Goal: Task Accomplishment & Management: Manage account settings

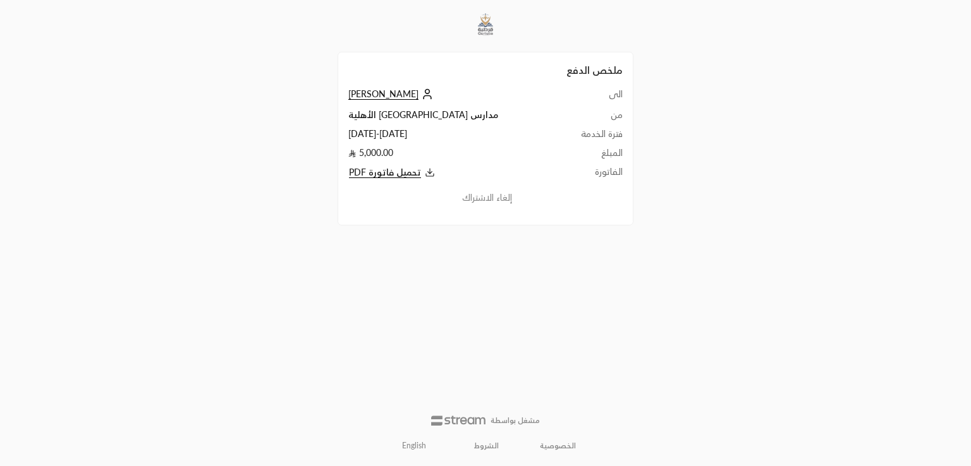
click at [358, 93] on span "[PERSON_NAME]" at bounding box center [383, 93] width 70 height 11
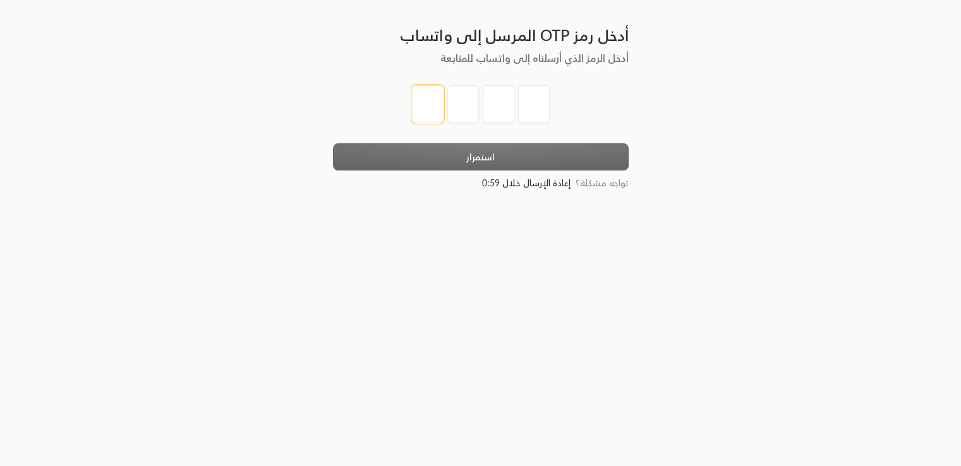
click at [413, 114] on input "tel" at bounding box center [428, 104] width 32 height 38
type input "1"
type input "2"
type input "3"
type input "4"
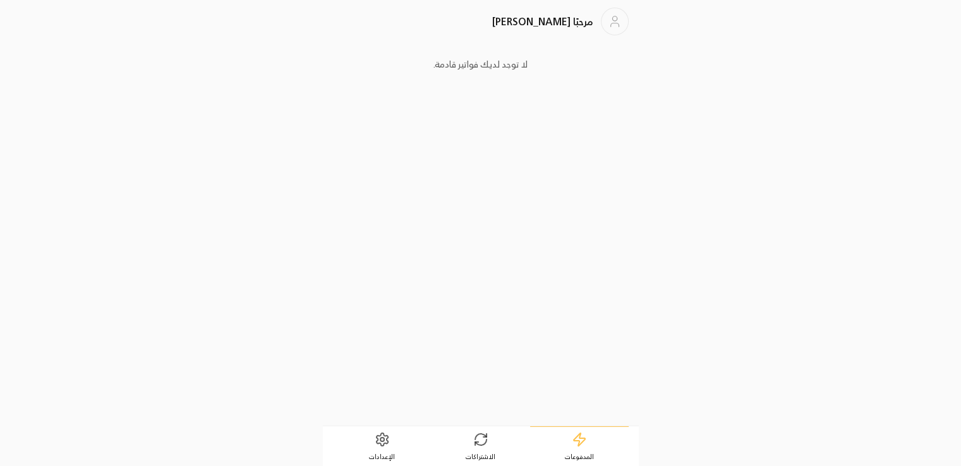
click at [485, 453] on span "الاشتراكات" at bounding box center [481, 457] width 30 height 9
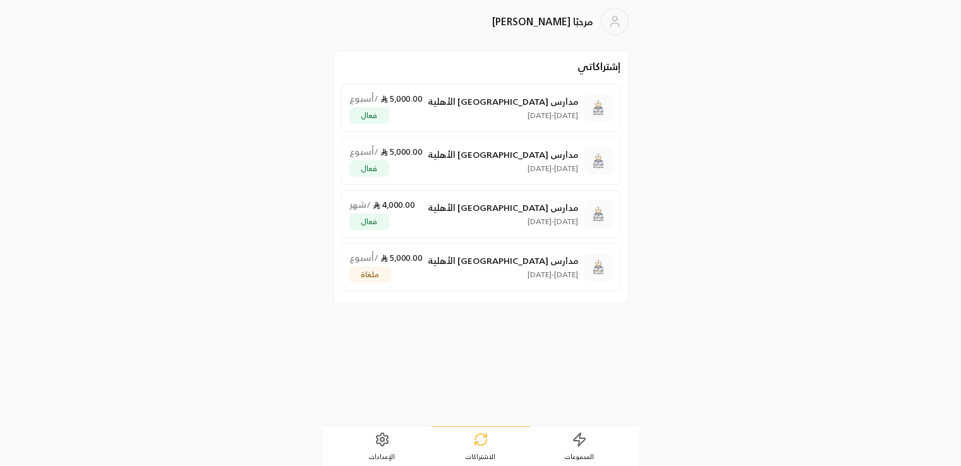
click at [437, 206] on div "مدارس قرطبة الأهلية 31/08/2025 - 29/09/2025 4,000.00 / شهر فعال" at bounding box center [464, 214] width 229 height 32
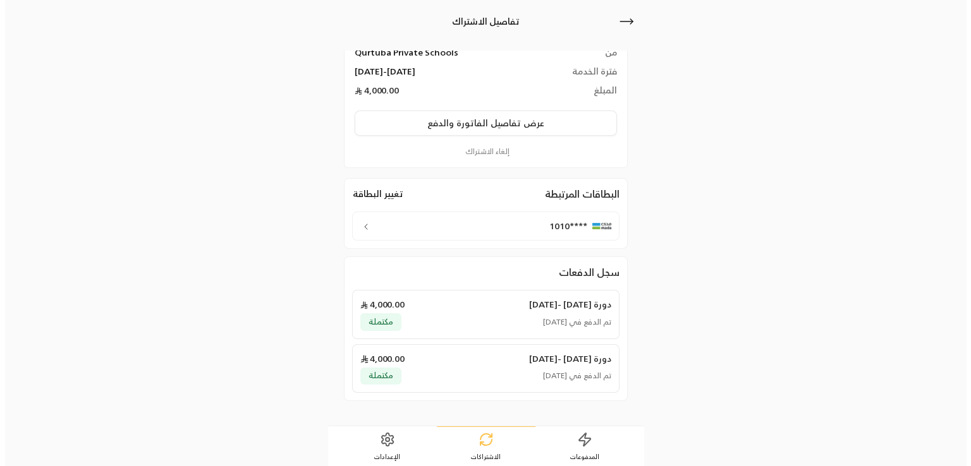
scroll to position [126, 0]
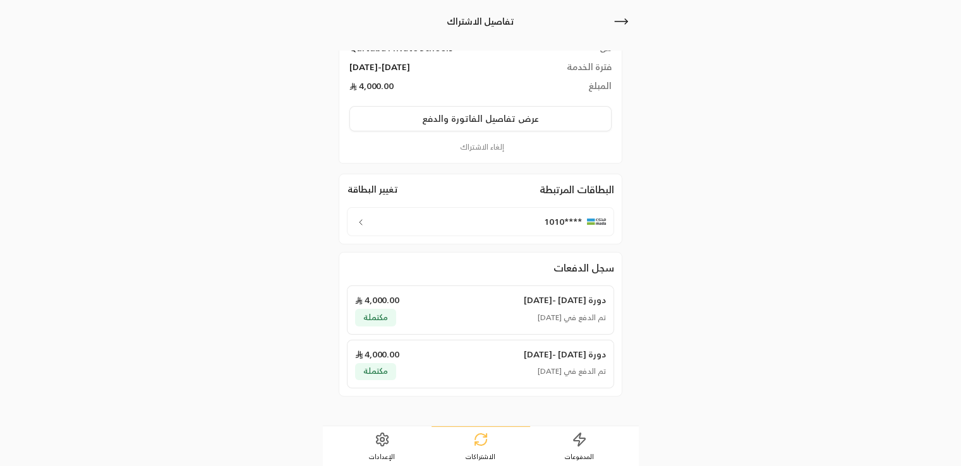
click at [463, 226] on div "****1010" at bounding box center [480, 221] width 267 height 29
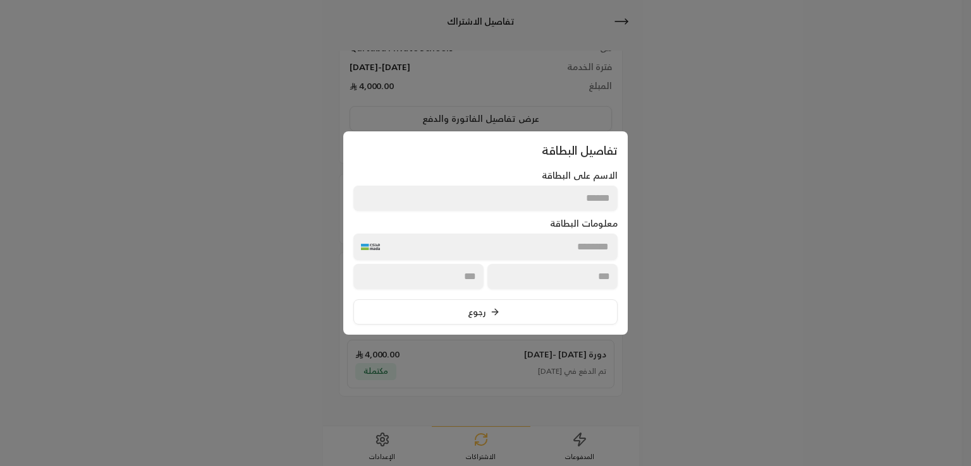
click at [749, 226] on div at bounding box center [485, 233] width 971 height 466
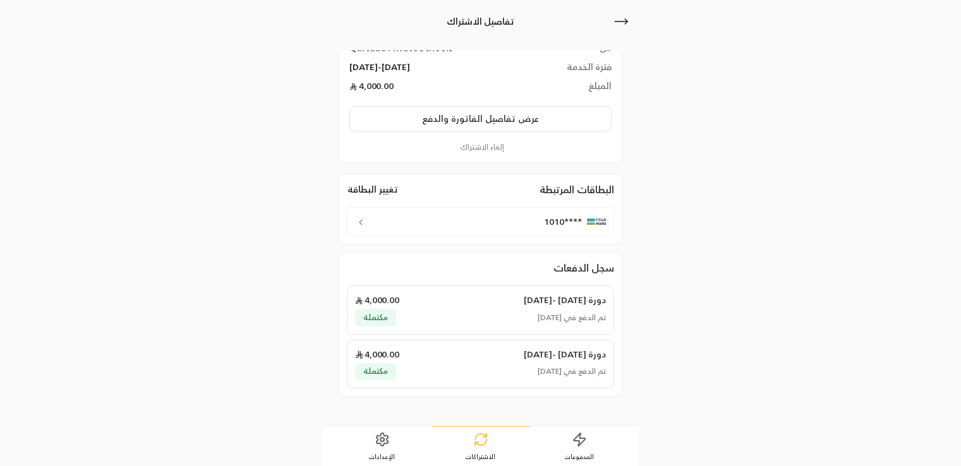
click at [393, 449] on link "الإعدادات" at bounding box center [382, 446] width 99 height 39
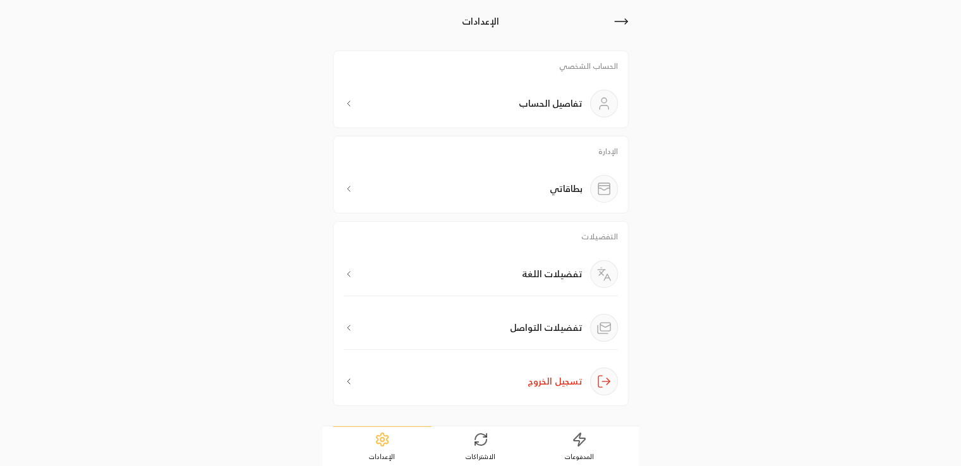
click at [520, 169] on div "الإدارة بطاقاتي" at bounding box center [481, 175] width 296 height 78
click at [529, 185] on div "بطاقاتي" at bounding box center [481, 189] width 274 height 28
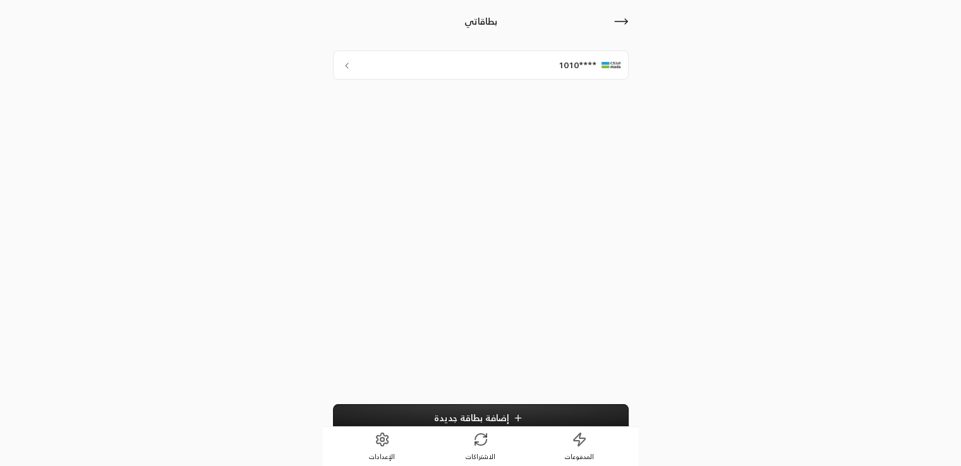
click at [513, 415] on icon at bounding box center [518, 418] width 10 height 10
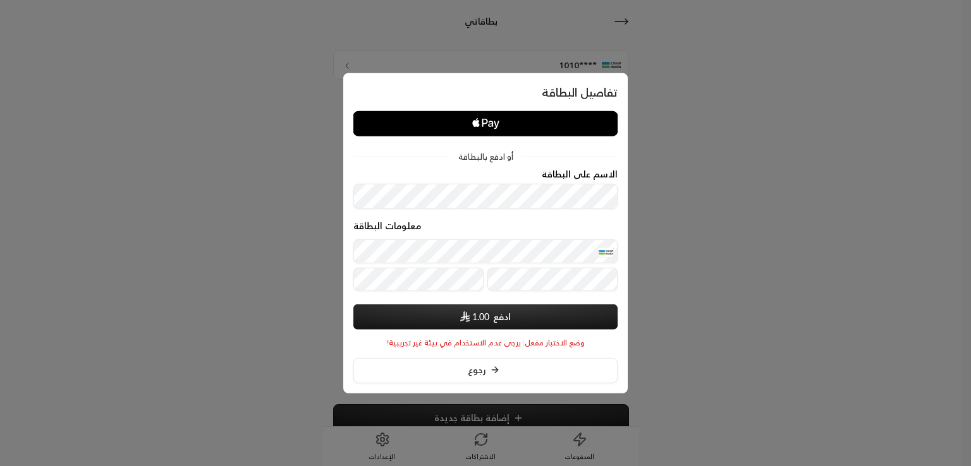
click at [508, 315] on button "ادفع 1.00" at bounding box center [485, 316] width 264 height 25
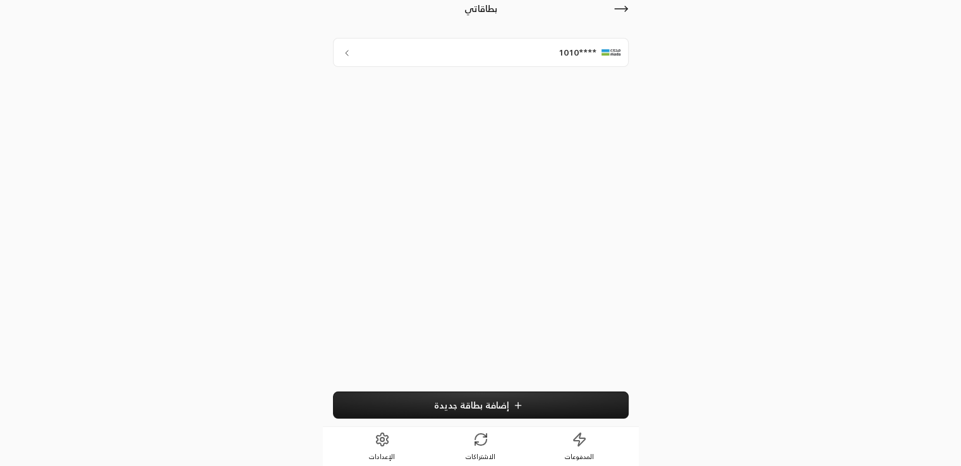
scroll to position [15, 0]
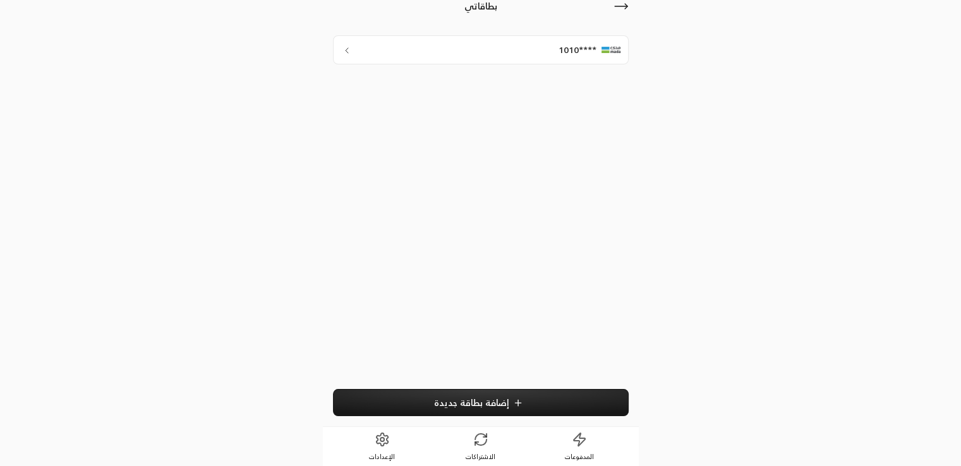
click at [621, 9] on icon at bounding box center [621, 6] width 15 height 15
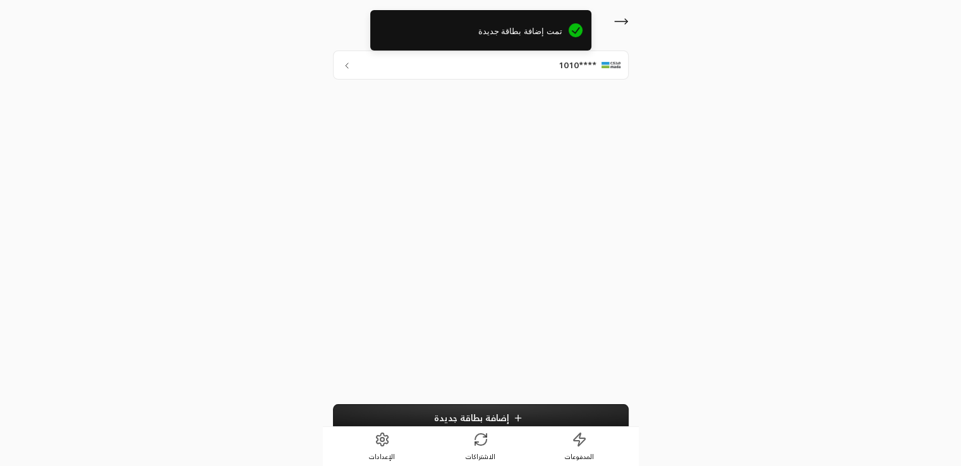
click at [622, 19] on icon at bounding box center [621, 21] width 15 height 15
click at [619, 27] on icon at bounding box center [621, 21] width 15 height 15
click at [518, 32] on span "تمت إضافة بطاقة جديدة" at bounding box center [470, 31] width 183 height 13
click at [475, 444] on icon at bounding box center [480, 439] width 15 height 15
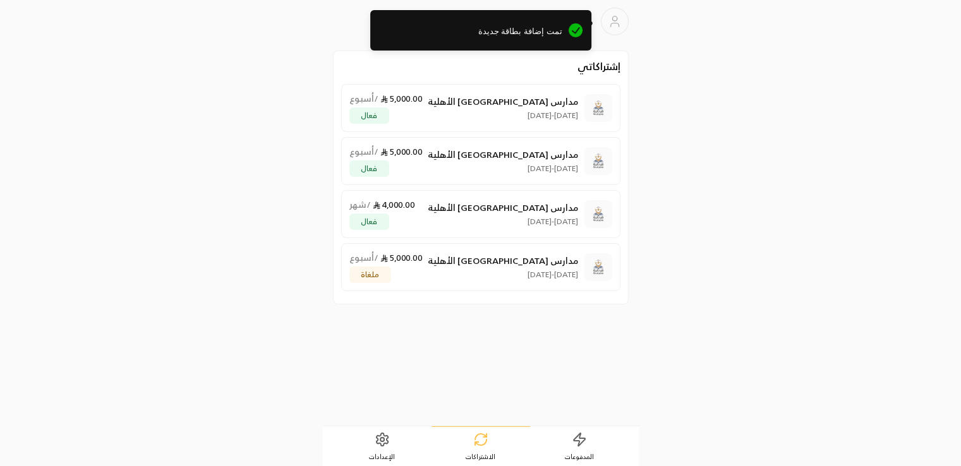
click at [373, 435] on link "الإعدادات" at bounding box center [382, 446] width 99 height 39
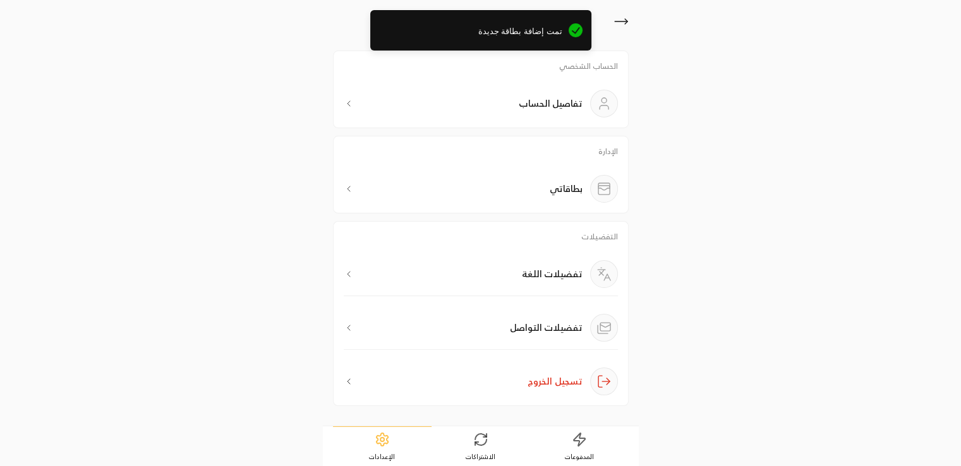
click at [538, 201] on div "بطاقاتي" at bounding box center [481, 189] width 274 height 28
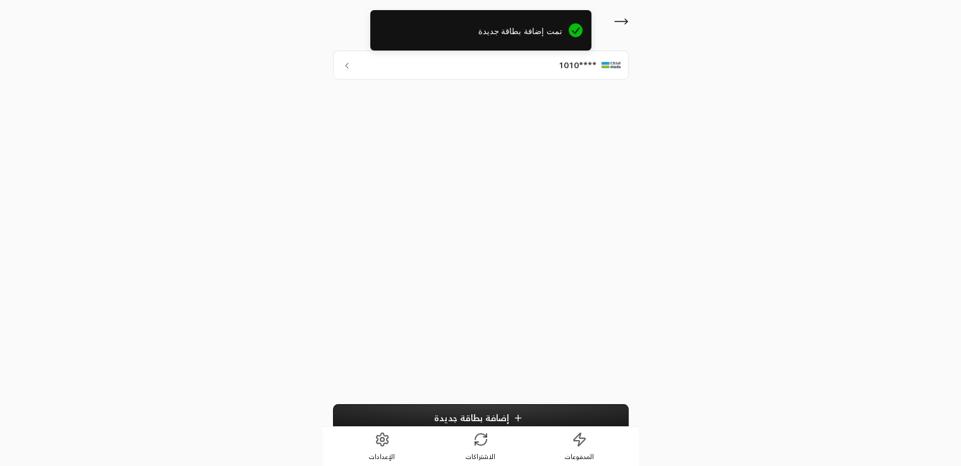
click at [622, 23] on icon at bounding box center [621, 21] width 15 height 15
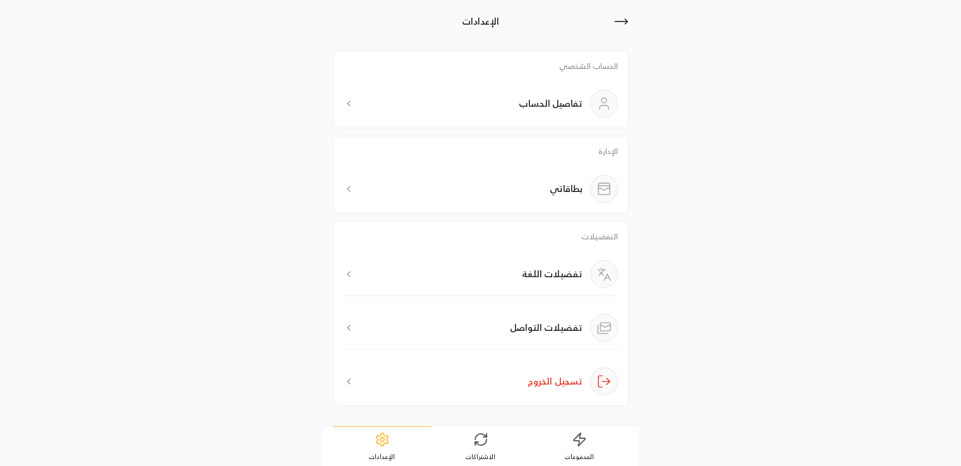
click at [532, 190] on div "بطاقاتي" at bounding box center [481, 189] width 274 height 28
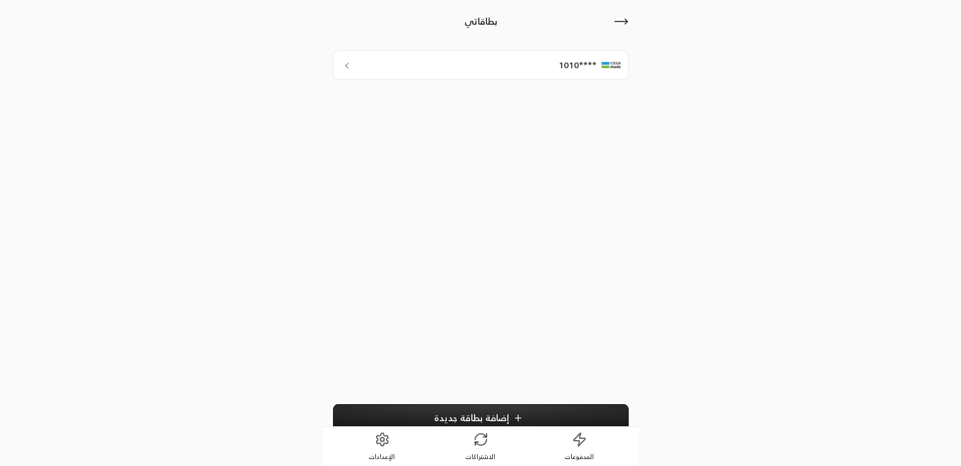
click at [621, 25] on icon at bounding box center [621, 21] width 15 height 15
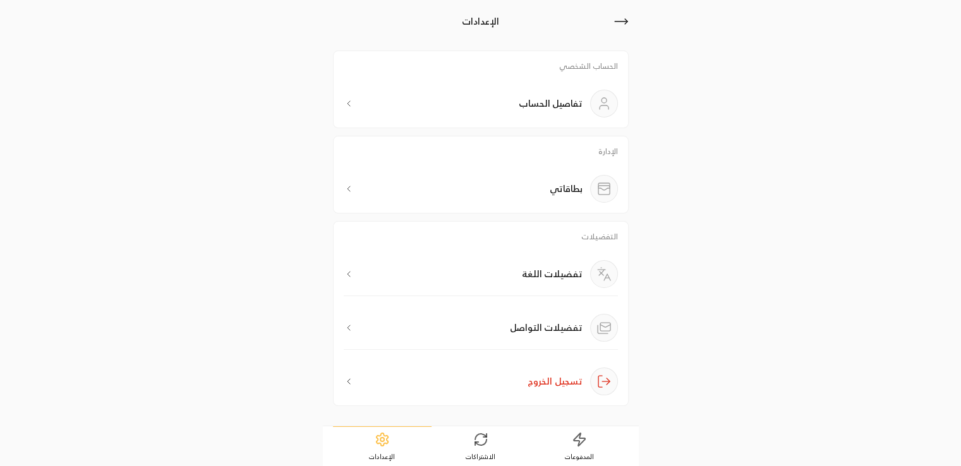
click at [531, 198] on div "بطاقاتي" at bounding box center [481, 189] width 274 height 28
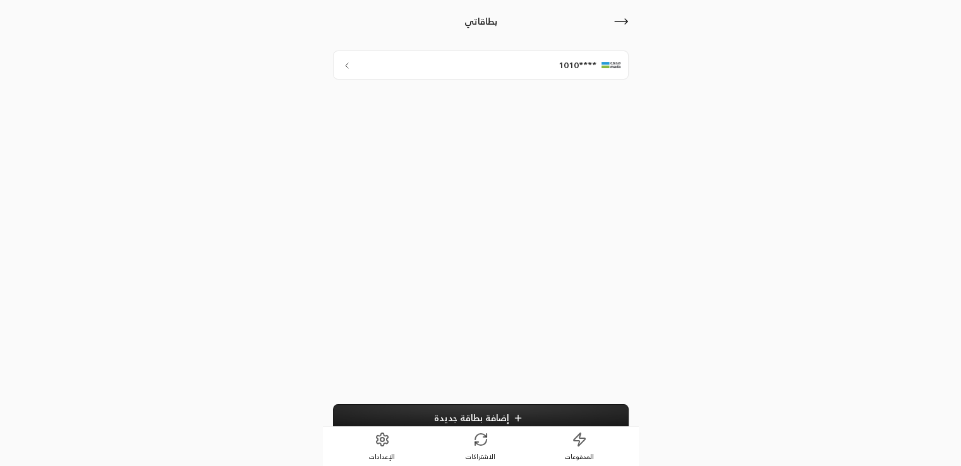
click at [463, 420] on span "إضافة بطاقة جديدة" at bounding box center [471, 418] width 75 height 11
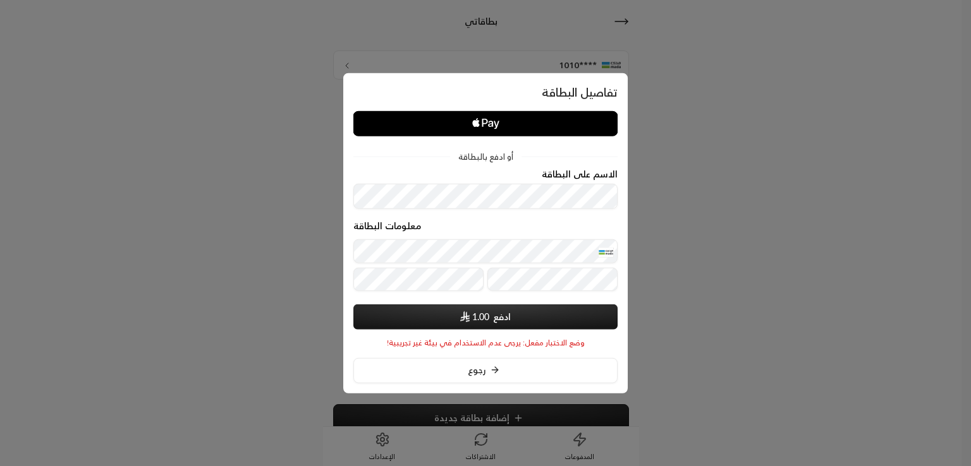
click at [477, 319] on span "1.00" at bounding box center [480, 316] width 17 height 13
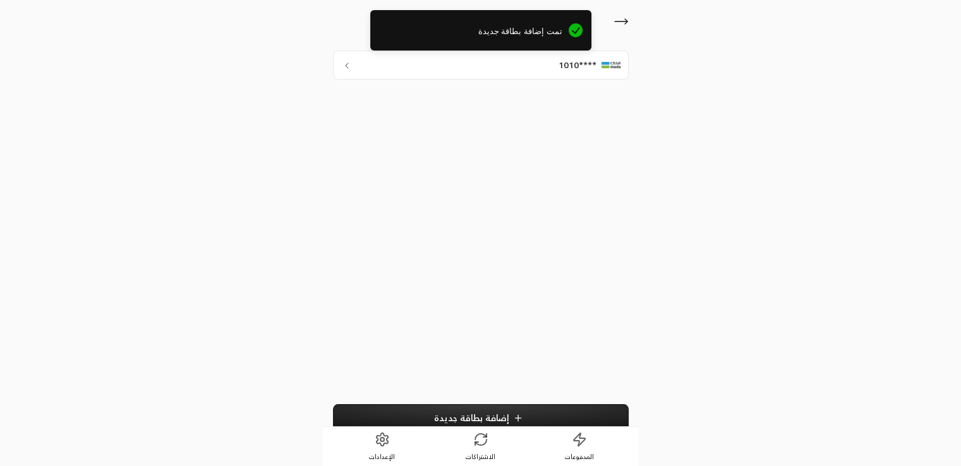
click at [552, 62] on div "****1010" at bounding box center [481, 65] width 296 height 29
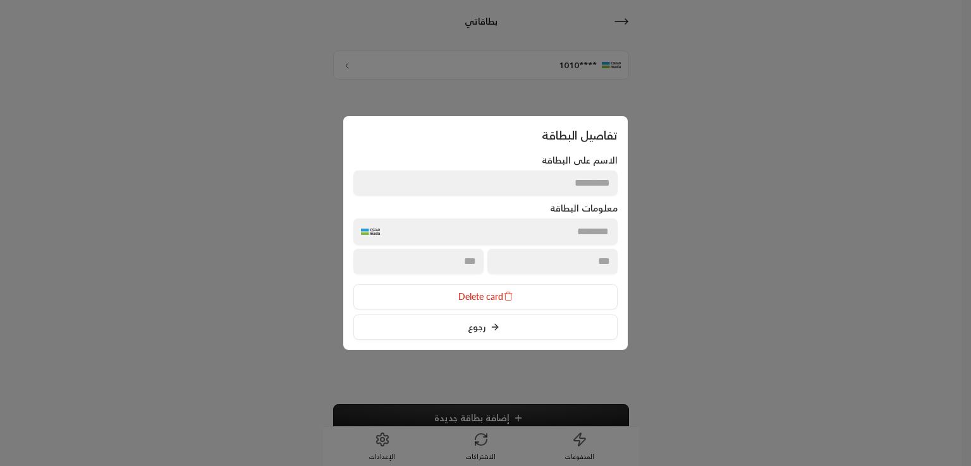
click at [498, 322] on icon at bounding box center [495, 327] width 10 height 10
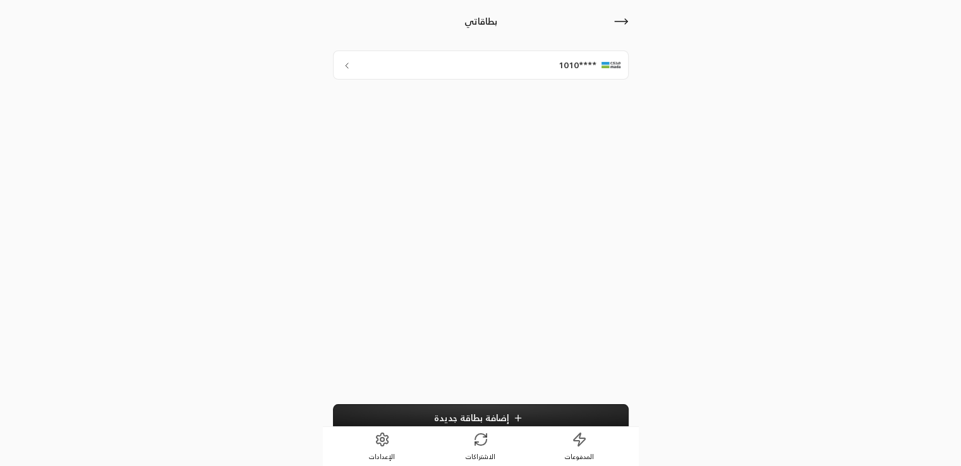
click at [554, 71] on div "****1010" at bounding box center [481, 65] width 296 height 29
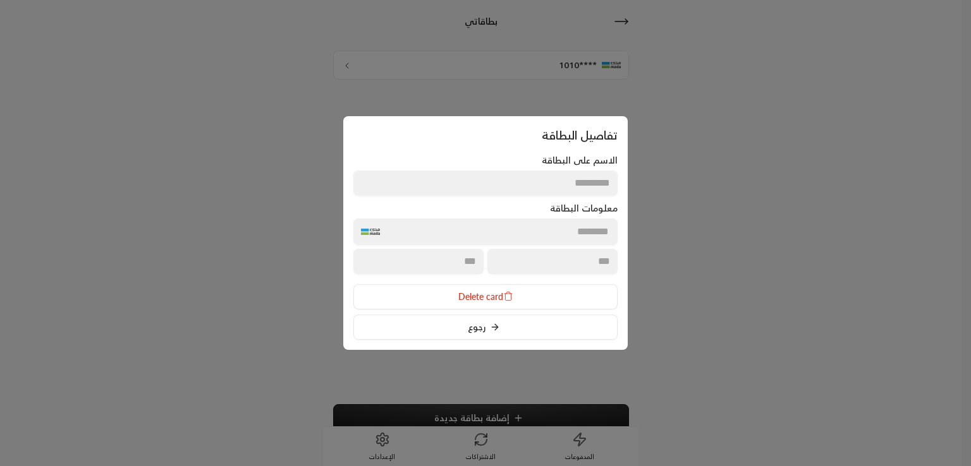
click at [509, 294] on icon at bounding box center [507, 294] width 3 height 2
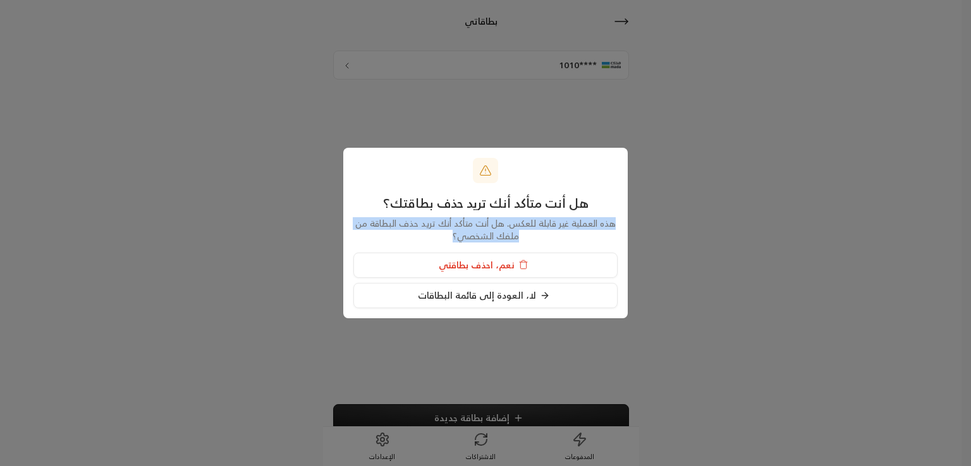
drag, startPoint x: 452, startPoint y: 236, endPoint x: 613, endPoint y: 222, distance: 161.2
click at [613, 222] on p "هذه العملية غير قابلة للعكس. هل أنت متأكد أنك تريد حذف البطاقة من ملفك الشخصي؟" at bounding box center [485, 229] width 264 height 25
copy p "هذه العملية غير قابلة للعكس. هل أنت متأكد أنك تريد حذف البطاقة من ملفك الشخصي؟"
click at [351, 157] on div "هل أنت متأكد أنك تريد حذف بطاقتك؟ هذه العملية غير قابلة للعكس. هل أنت متأكد أنك…" at bounding box center [485, 233] width 284 height 171
click at [525, 265] on icon at bounding box center [523, 265] width 6 height 7
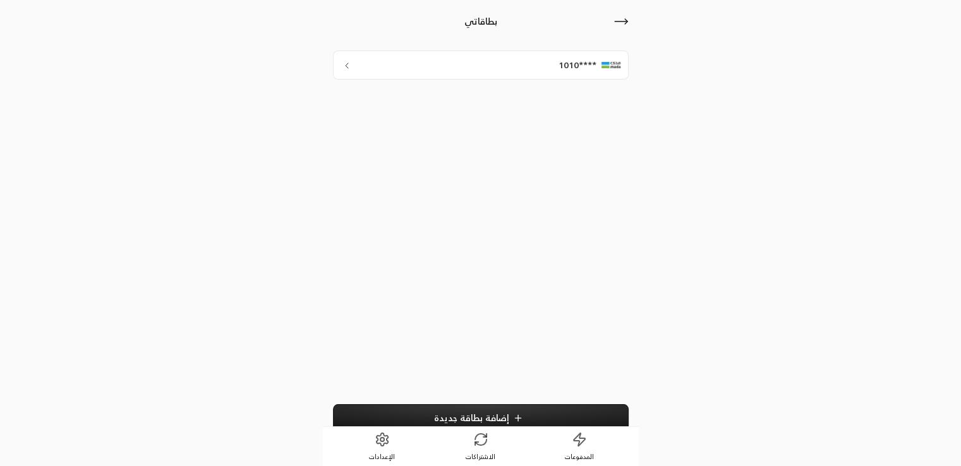
click at [617, 26] on icon at bounding box center [621, 21] width 15 height 15
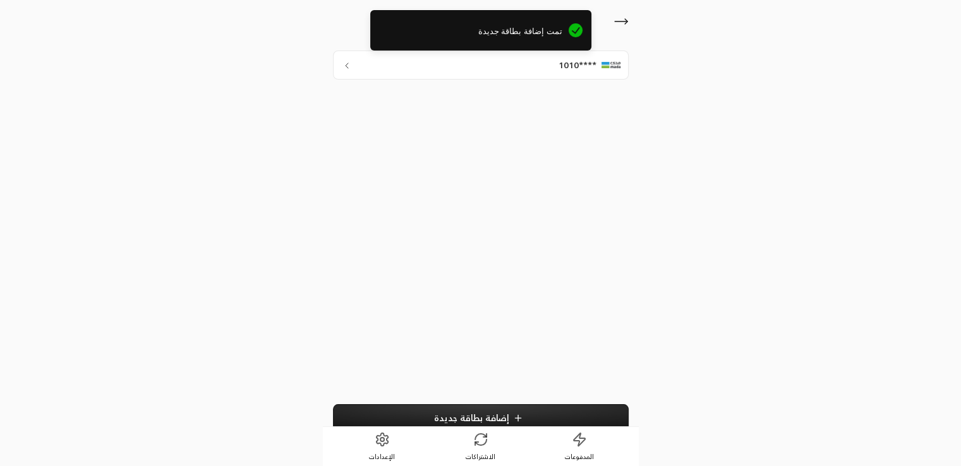
click at [618, 23] on icon at bounding box center [621, 21] width 15 height 15
click at [391, 445] on link "الإعدادات" at bounding box center [382, 446] width 99 height 39
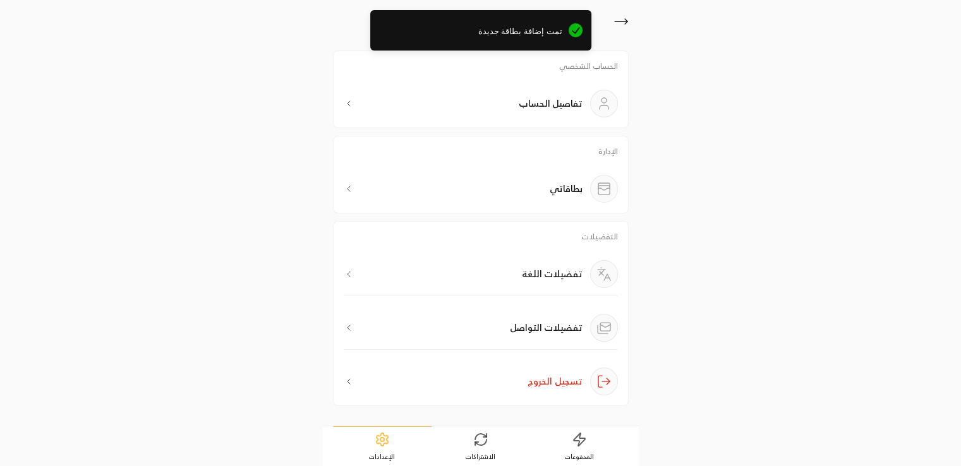
click at [493, 36] on span "تمت إضافة بطاقة جديدة" at bounding box center [470, 31] width 183 height 13
click at [507, 28] on span "تمت إضافة بطاقة جديدة" at bounding box center [470, 31] width 183 height 13
click at [687, 203] on div "الإعدادات الحساب الشخصي تفاصيل الحساب الإدارة بطاقاتي التفضيلات تفضيلات اللغة ت…" at bounding box center [480, 233] width 481 height 466
click at [510, 190] on div "بطاقاتي" at bounding box center [481, 189] width 274 height 28
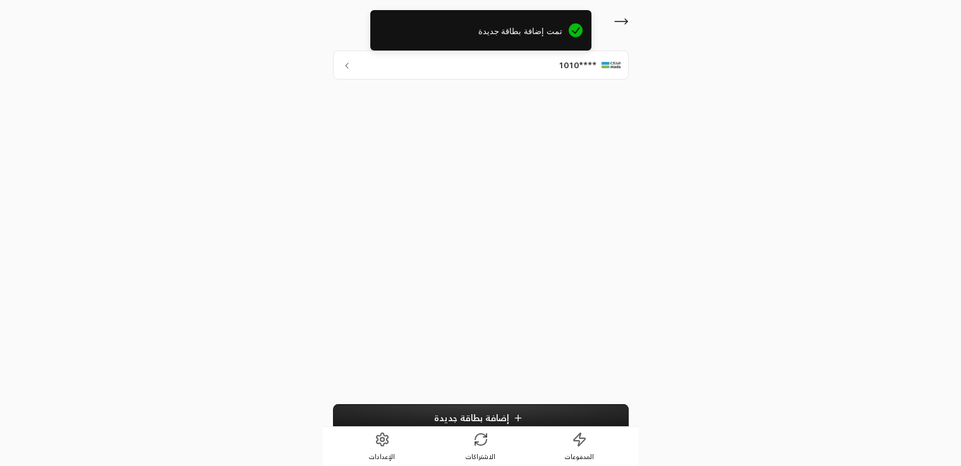
click at [519, 70] on div "****1010" at bounding box center [481, 65] width 296 height 29
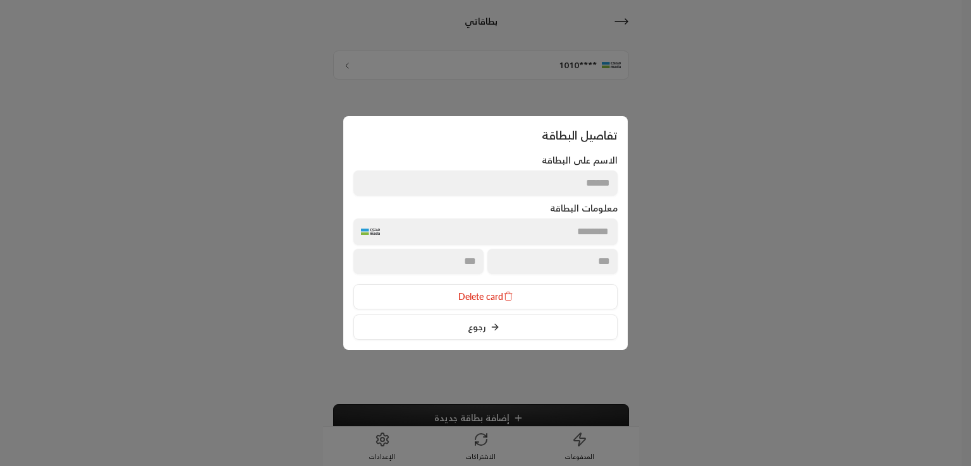
click at [503, 291] on button "Delete card" at bounding box center [485, 296] width 264 height 25
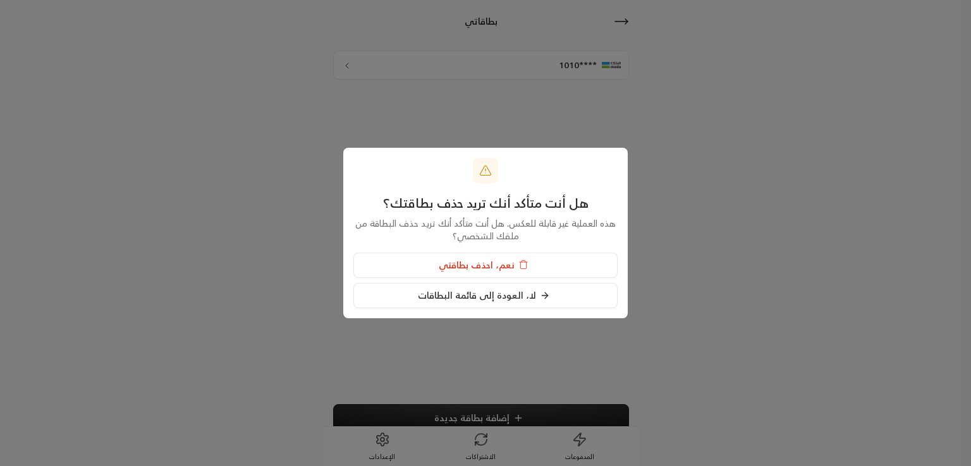
click at [478, 262] on span "نعم، احذف بطاقتي" at bounding box center [477, 265] width 76 height 11
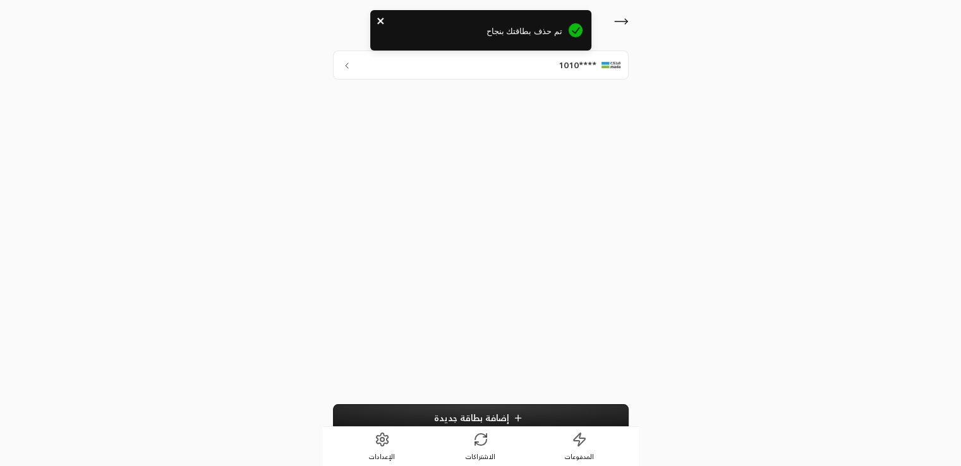
click at [379, 23] on icon "close" at bounding box center [381, 21] width 9 height 10
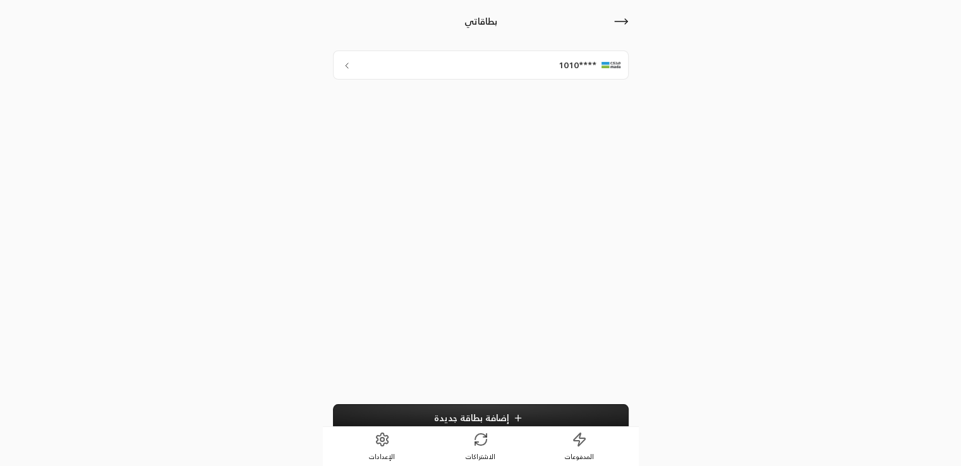
click at [617, 27] on icon at bounding box center [621, 21] width 15 height 15
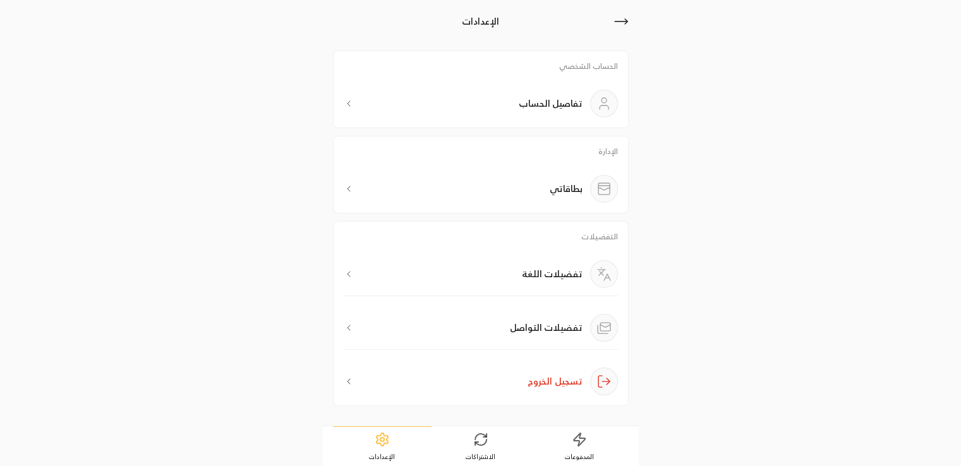
click at [542, 195] on div "بطاقاتي" at bounding box center [481, 189] width 274 height 28
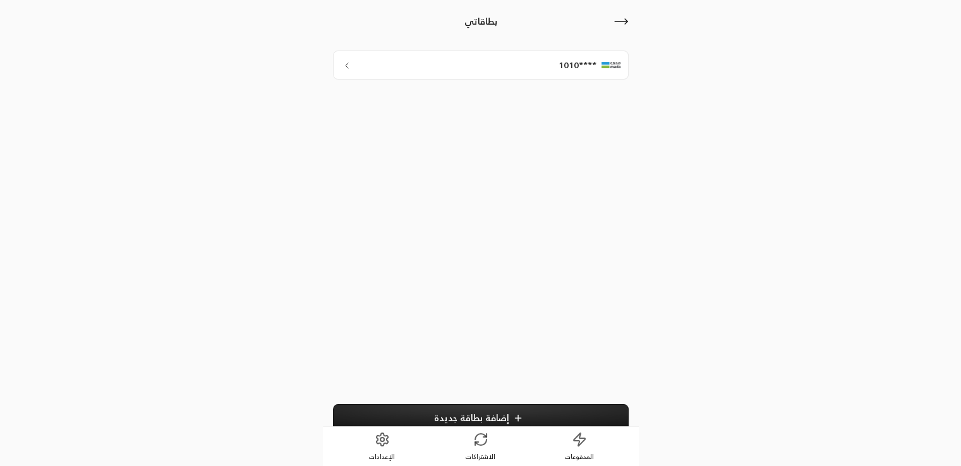
click at [496, 420] on span "إضافة بطاقة جديدة" at bounding box center [471, 418] width 75 height 11
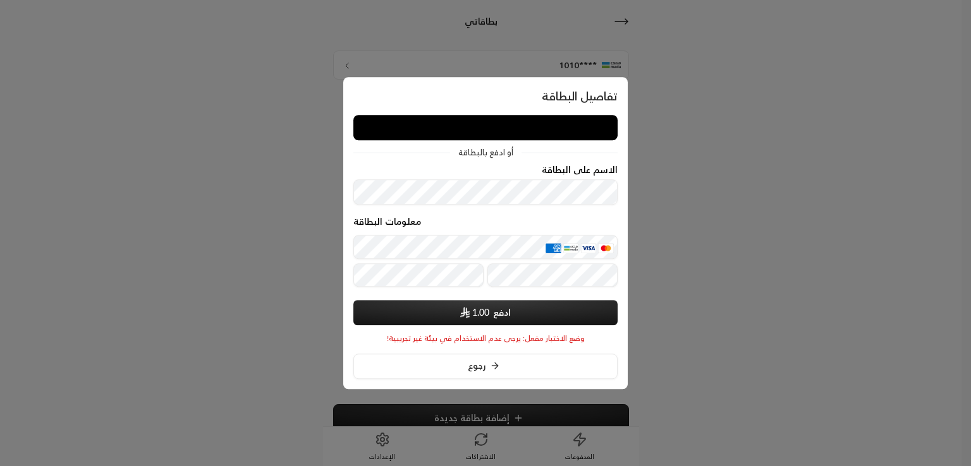
click at [453, 168] on div "الاسم على البطاقة" at bounding box center [485, 170] width 264 height 10
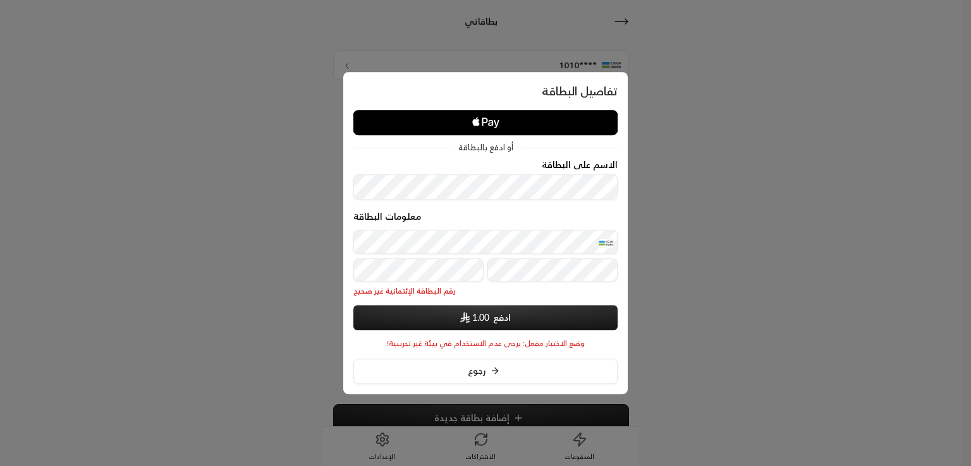
click at [437, 164] on div "الاسم على البطاقة" at bounding box center [485, 165] width 264 height 10
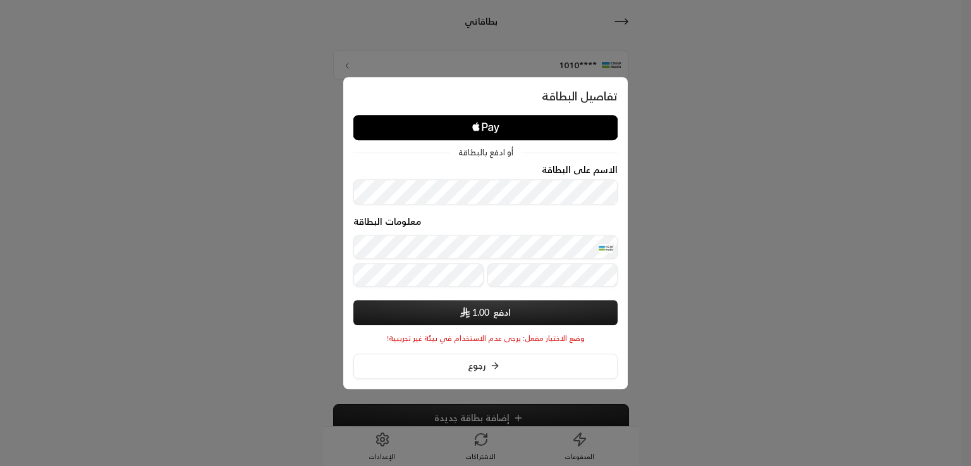
click at [461, 317] on img "submit" at bounding box center [464, 312] width 9 height 11
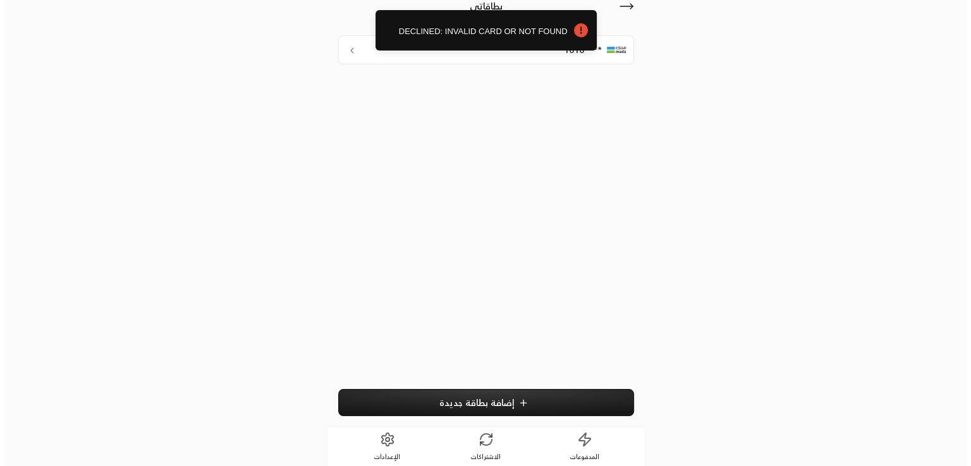
scroll to position [15, 0]
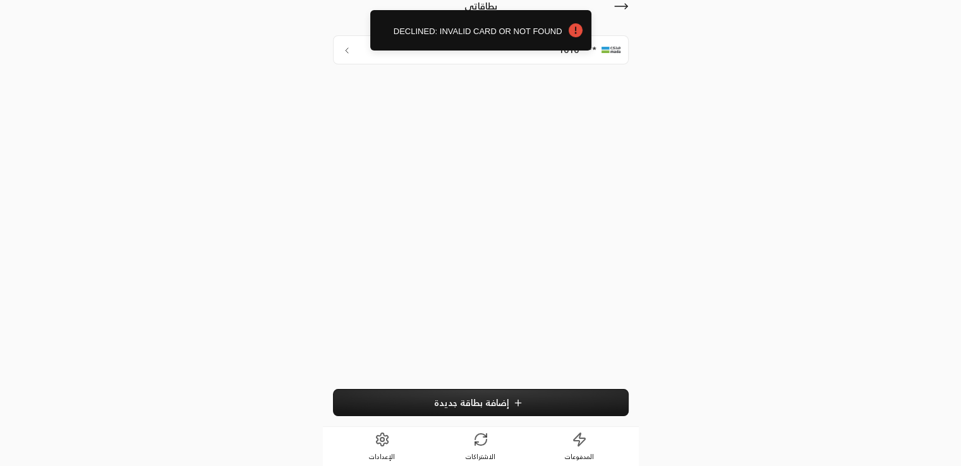
click at [506, 398] on span "إضافة بطاقة جديدة" at bounding box center [471, 403] width 75 height 11
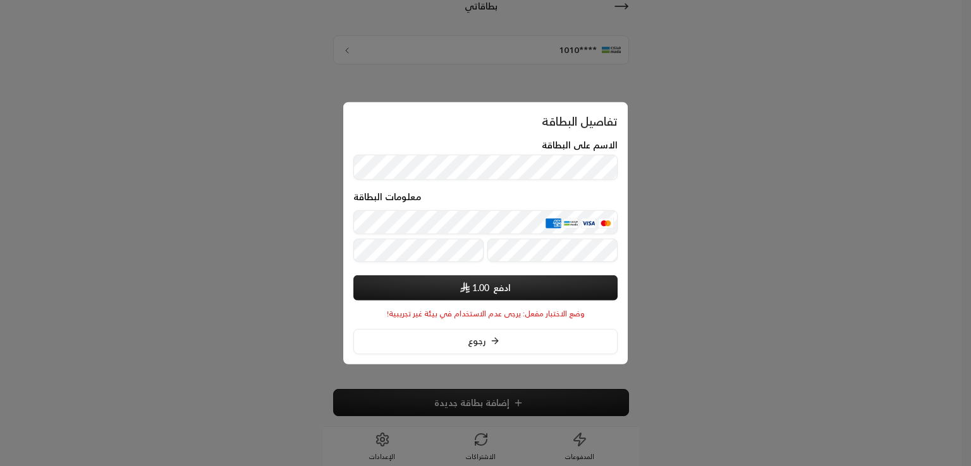
click at [479, 152] on div "الاسم على البطاقة" at bounding box center [485, 160] width 264 height 40
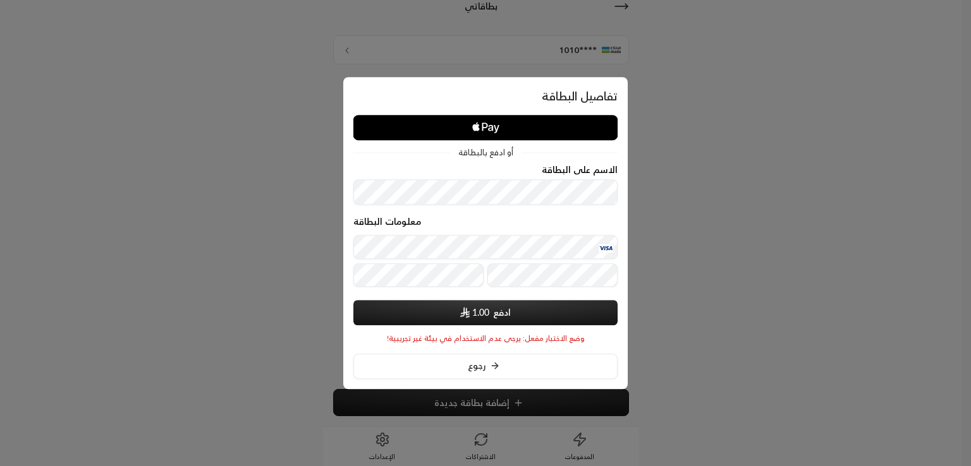
click at [485, 323] on button "ادفع 1.00" at bounding box center [485, 312] width 264 height 25
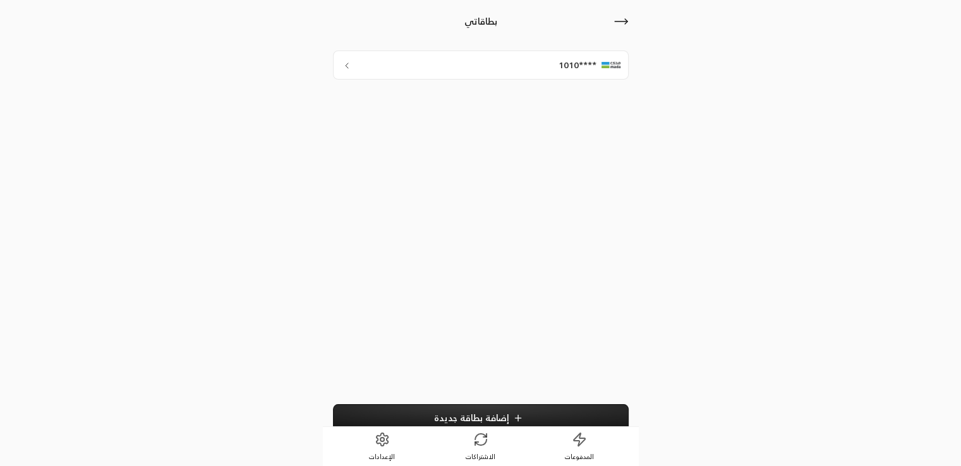
click at [530, 417] on button "إضافة بطاقة جديدة" at bounding box center [481, 418] width 296 height 27
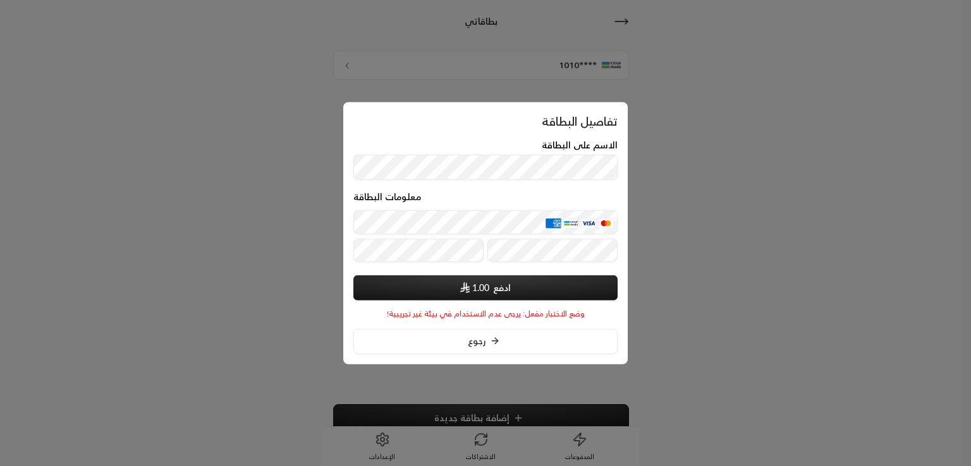
click at [491, 173] on div "الاسم على البطاقة" at bounding box center [485, 160] width 264 height 40
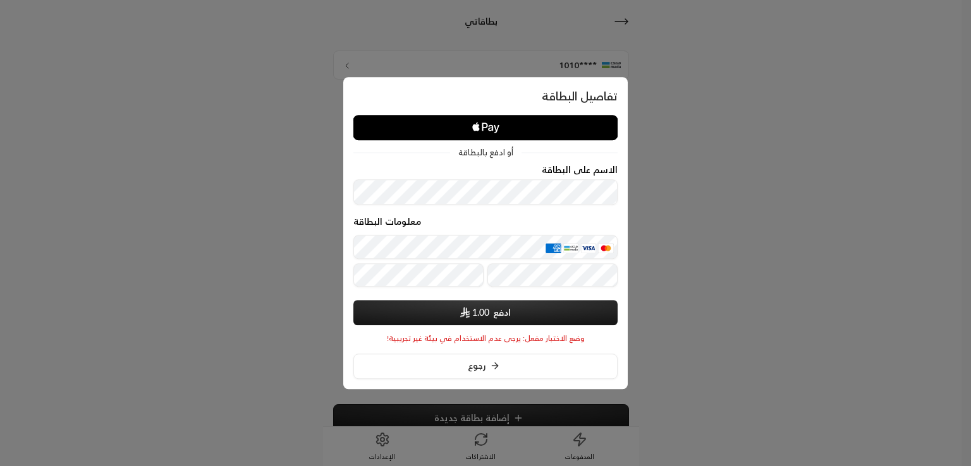
click at [453, 229] on div "معلومات البطاقة" at bounding box center [485, 224] width 264 height 15
click at [464, 319] on span "1.00" at bounding box center [474, 313] width 29 height 13
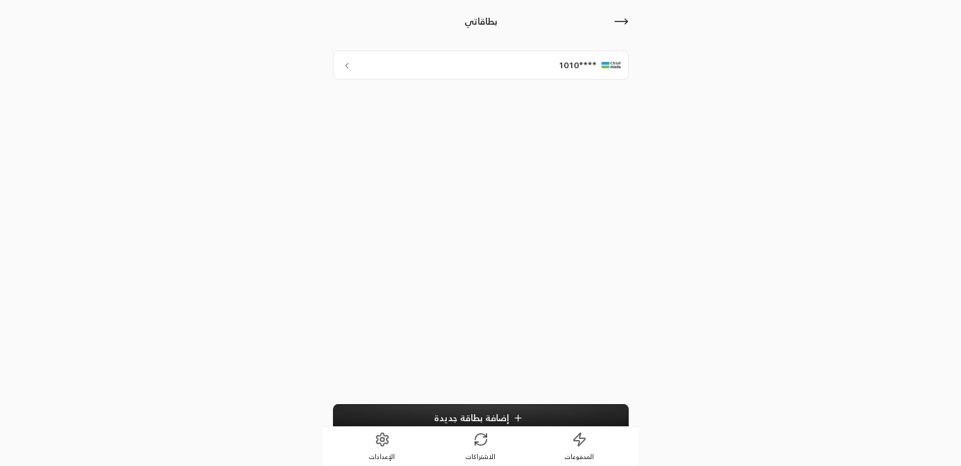
click at [626, 18] on icon at bounding box center [621, 21] width 15 height 15
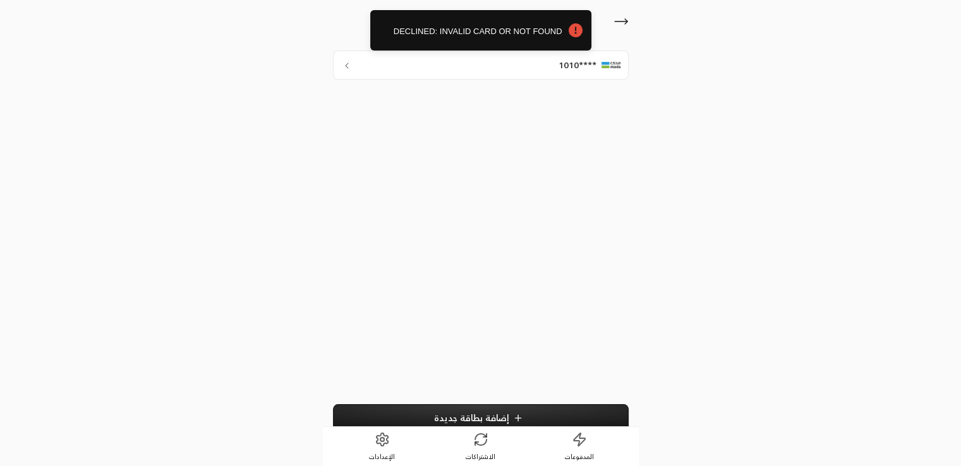
click at [621, 23] on icon at bounding box center [621, 21] width 15 height 15
click at [612, 21] on div "بطاقاتي" at bounding box center [481, 22] width 296 height 28
click at [618, 21] on icon at bounding box center [621, 21] width 13 height 0
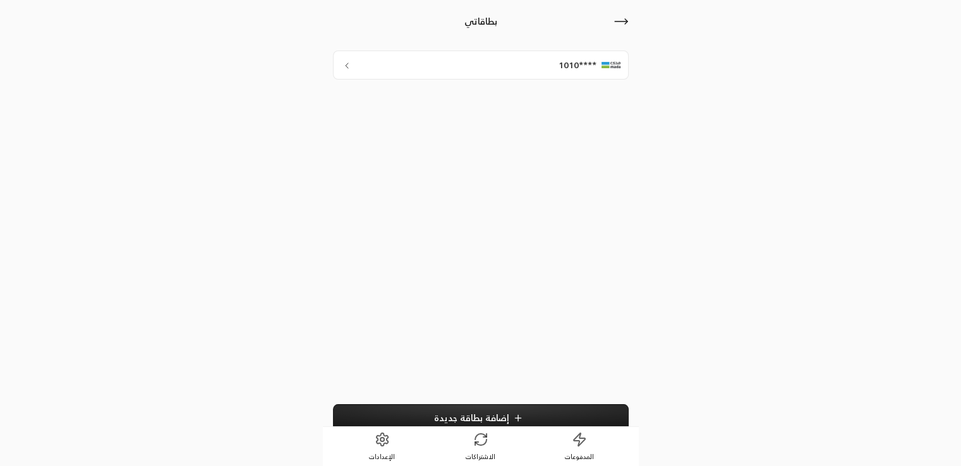
click at [627, 30] on div "بطاقاتي" at bounding box center [481, 22] width 296 height 28
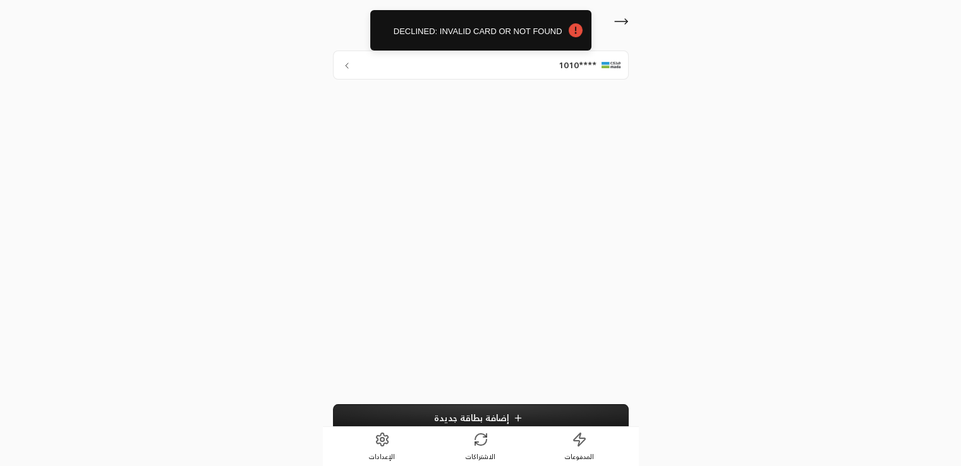
click at [626, 28] on icon at bounding box center [621, 21] width 15 height 15
click at [625, 24] on icon at bounding box center [621, 21] width 15 height 15
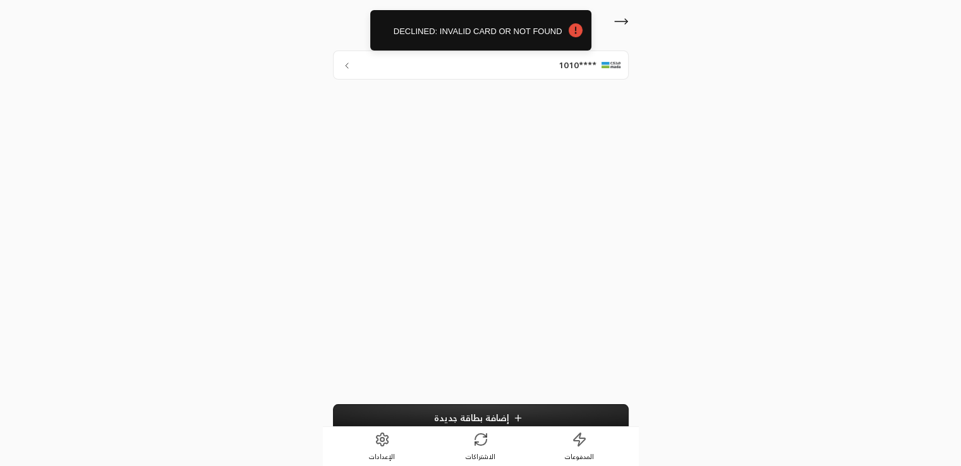
click at [625, 24] on icon at bounding box center [621, 21] width 15 height 15
click at [899, 197] on div "بطاقاتي ****1010 إضافة بطاقة جديدة المدفوعات الاشتراكات الإعدادات" at bounding box center [480, 241] width 961 height 482
click at [614, 31] on div "بطاقاتي" at bounding box center [481, 22] width 296 height 28
click at [622, 16] on icon at bounding box center [621, 21] width 15 height 15
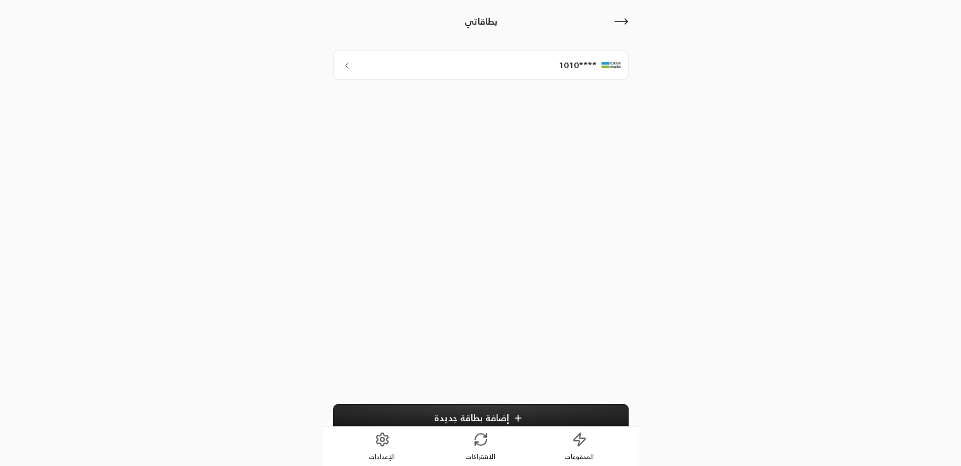
click at [396, 441] on link "الإعدادات" at bounding box center [382, 446] width 99 height 39
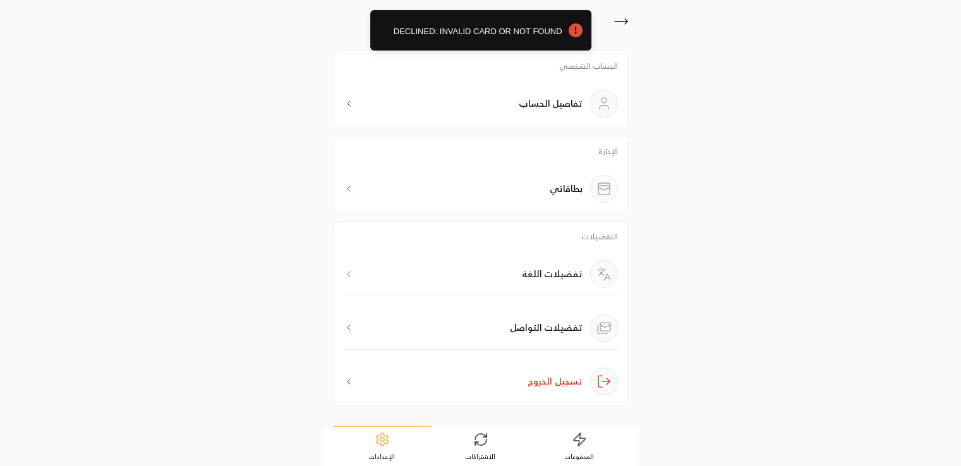
click at [513, 30] on span "DECLINED: INVALID CARD OR NOT FOUND" at bounding box center [470, 31] width 183 height 13
click at [578, 30] on icon "Notifications Alt+T" at bounding box center [575, 30] width 14 height 14
click at [623, 16] on icon at bounding box center [621, 21] width 15 height 15
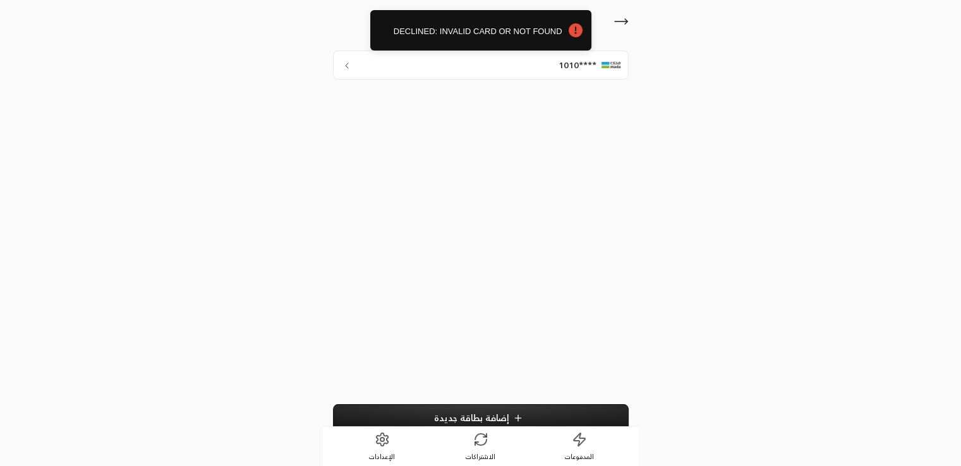
click at [628, 21] on div "بطاقاتي ****1010 إضافة بطاقة جديدة" at bounding box center [481, 221] width 316 height 442
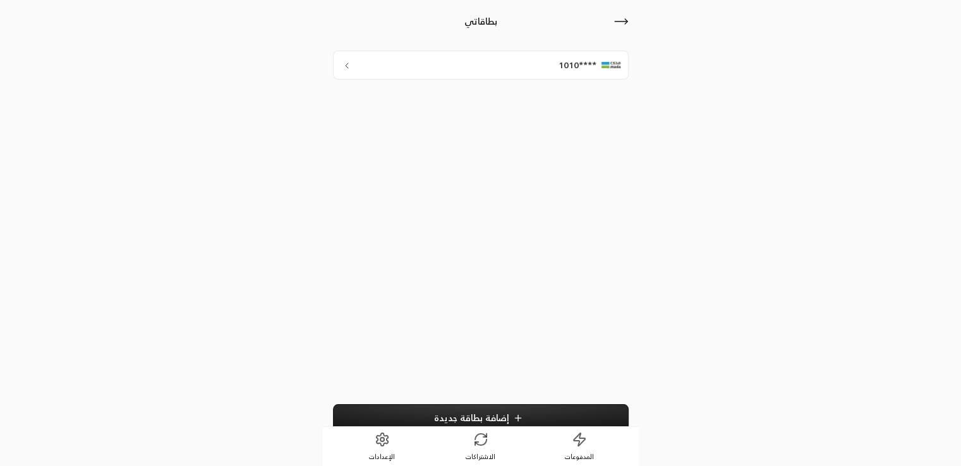
click at [622, 26] on icon at bounding box center [621, 21] width 15 height 15
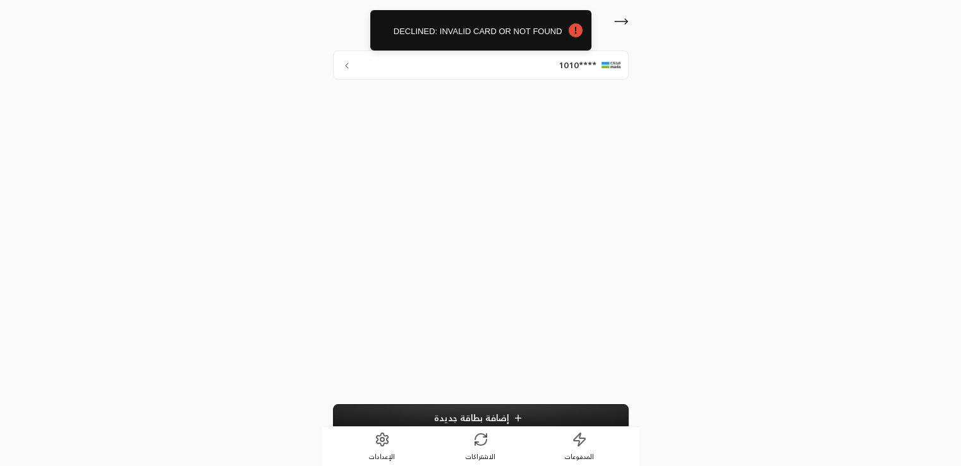
click at [489, 453] on span "الاشتراكات" at bounding box center [481, 457] width 30 height 9
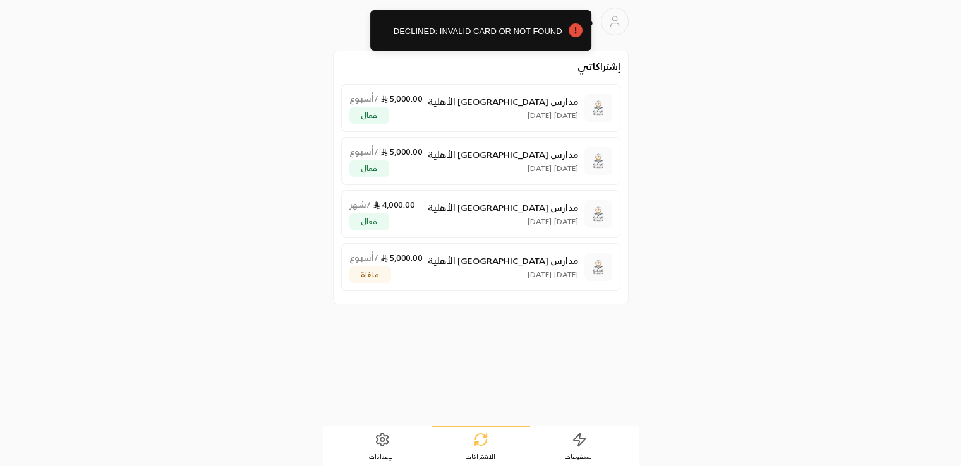
click at [578, 446] on icon at bounding box center [579, 439] width 15 height 15
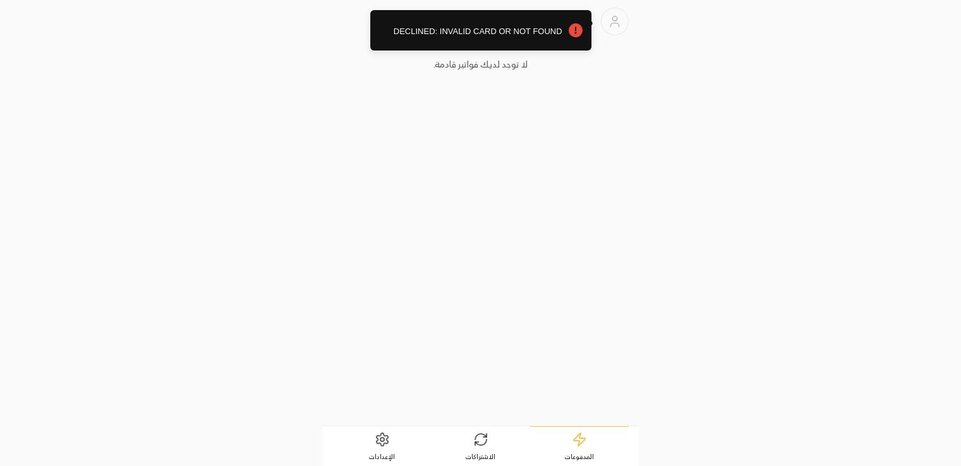
click at [540, 28] on span "DECLINED: INVALID CARD OR NOT FOUND" at bounding box center [470, 31] width 183 height 13
click at [473, 164] on div "لا توجد لديك فواتير قادمة." at bounding box center [481, 233] width 296 height 365
click at [482, 446] on icon at bounding box center [480, 439] width 15 height 15
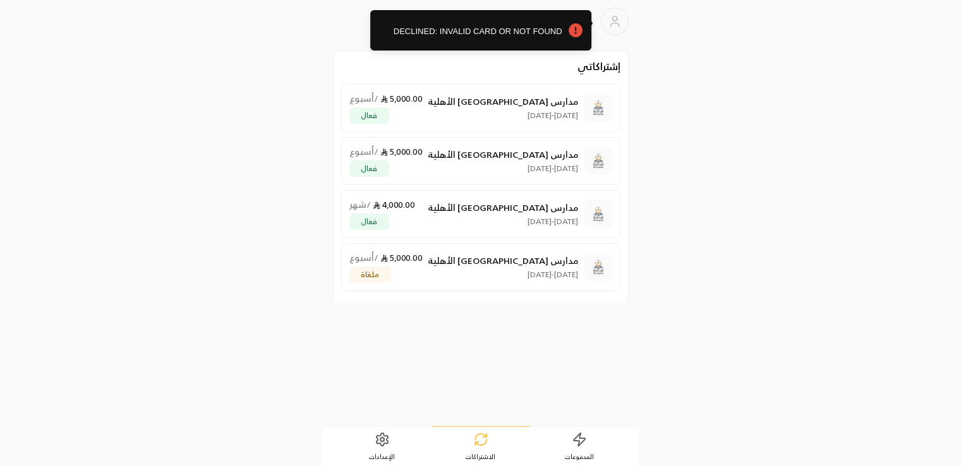
click at [391, 449] on link "الإعدادات" at bounding box center [382, 446] width 99 height 39
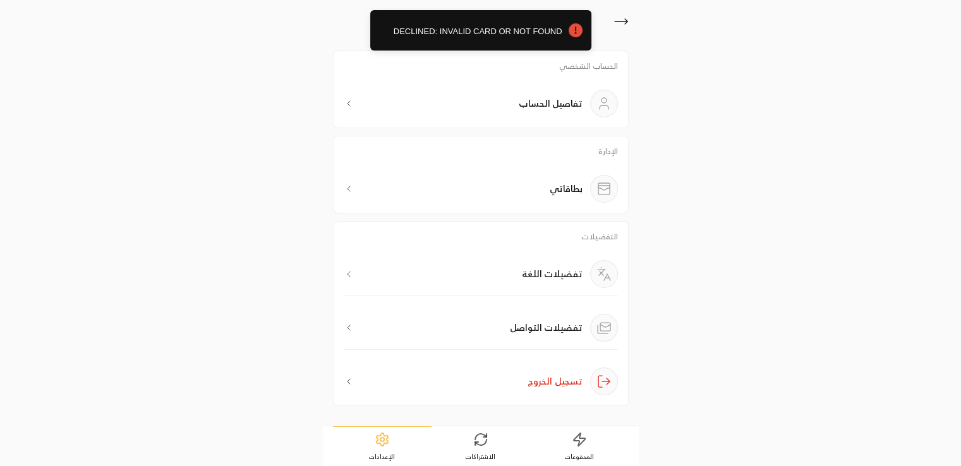
click at [484, 28] on span "DECLINED: INVALID CARD OR NOT FOUND" at bounding box center [470, 31] width 183 height 13
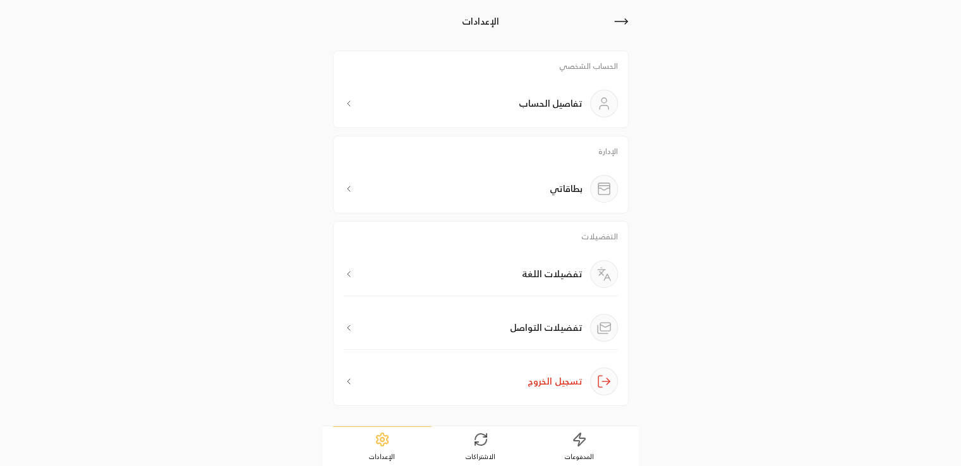
click at [506, 449] on link "الاشتراكات" at bounding box center [481, 446] width 99 height 39
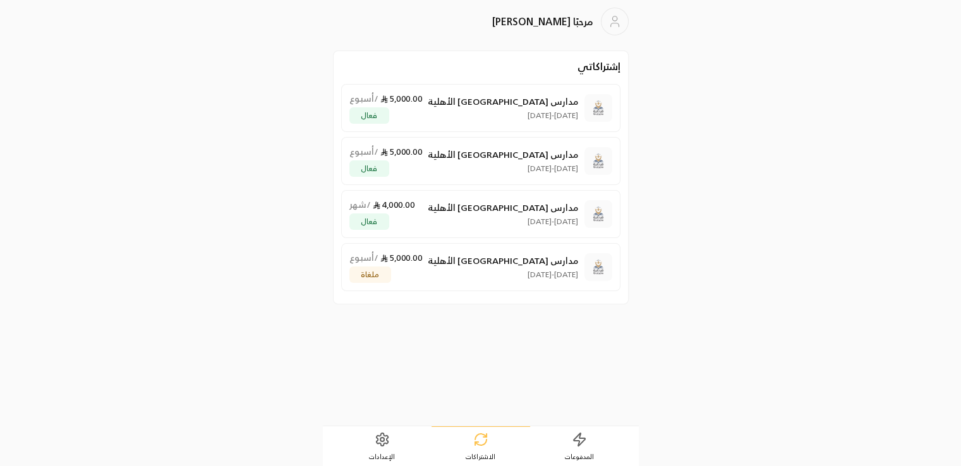
click at [384, 441] on circle at bounding box center [383, 440] width 4 height 4
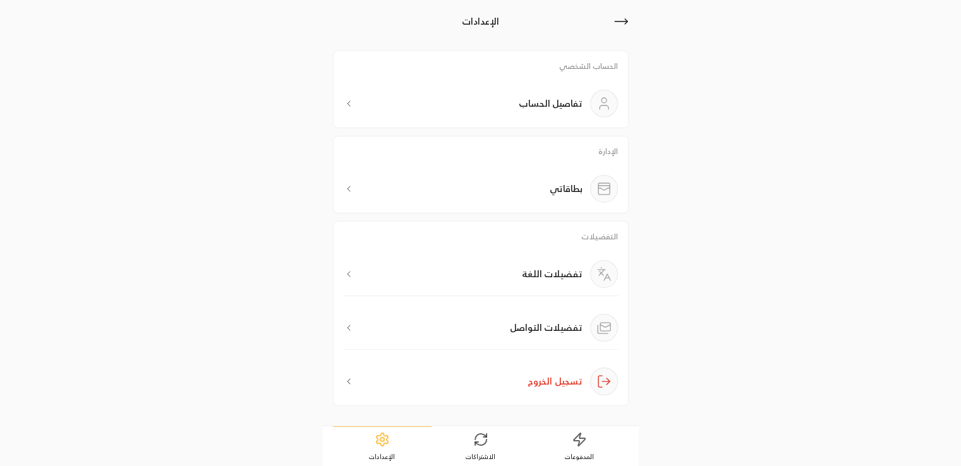
click at [564, 338] on div "تفضيلات التواصل" at bounding box center [564, 328] width 108 height 28
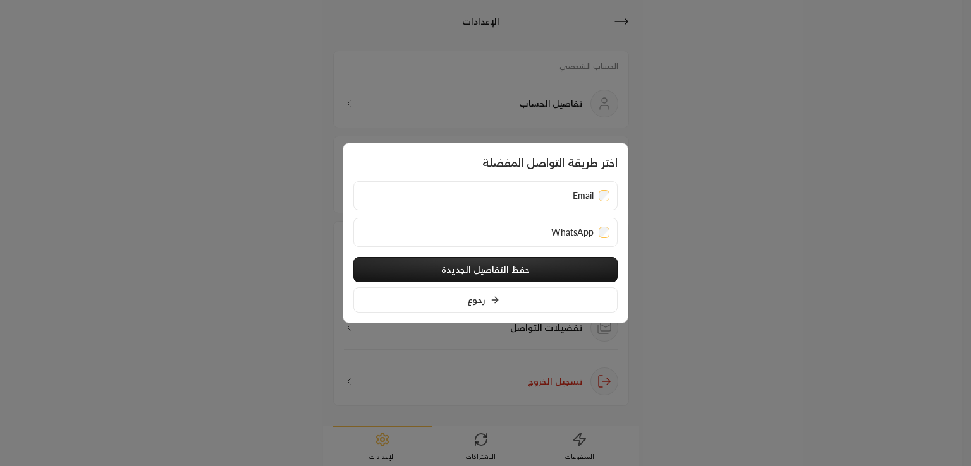
click at [551, 232] on span "WhatsApp" at bounding box center [572, 232] width 42 height 13
click at [522, 193] on div "Email" at bounding box center [486, 196] width 248 height 13
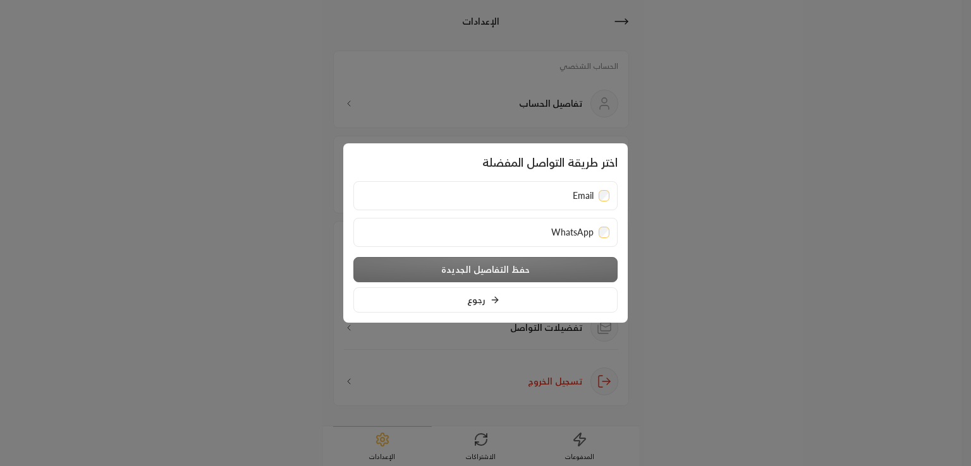
click at [522, 193] on div "Email" at bounding box center [486, 196] width 248 height 13
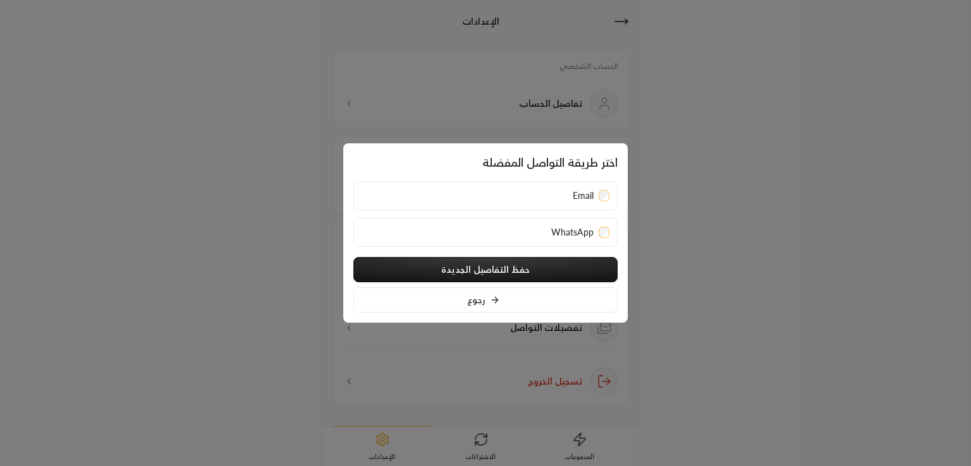
click at [533, 199] on div "Email" at bounding box center [486, 196] width 248 height 13
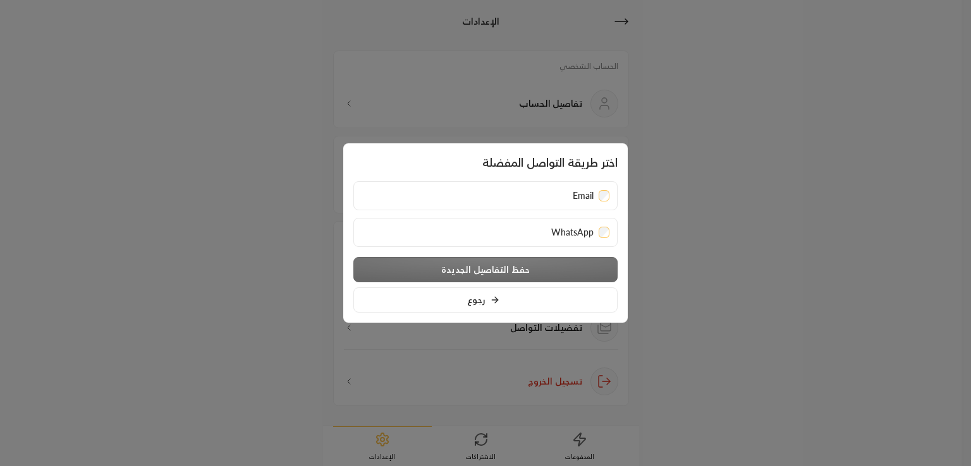
click at [533, 240] on div "WhatsApp" at bounding box center [485, 232] width 264 height 29
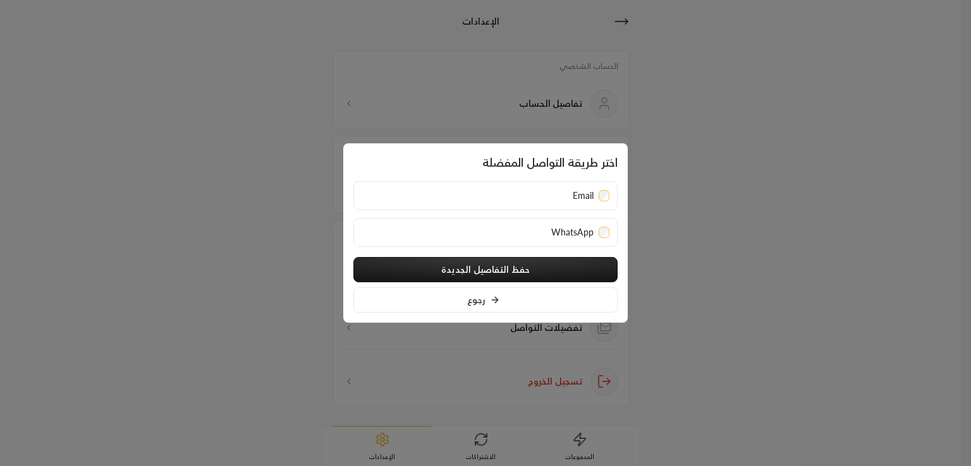
click at [537, 198] on div "Email" at bounding box center [486, 196] width 248 height 13
click at [539, 241] on div "WhatsApp" at bounding box center [485, 232] width 264 height 29
click at [527, 266] on button "حفظ التفاصيل الجديدة" at bounding box center [485, 269] width 264 height 25
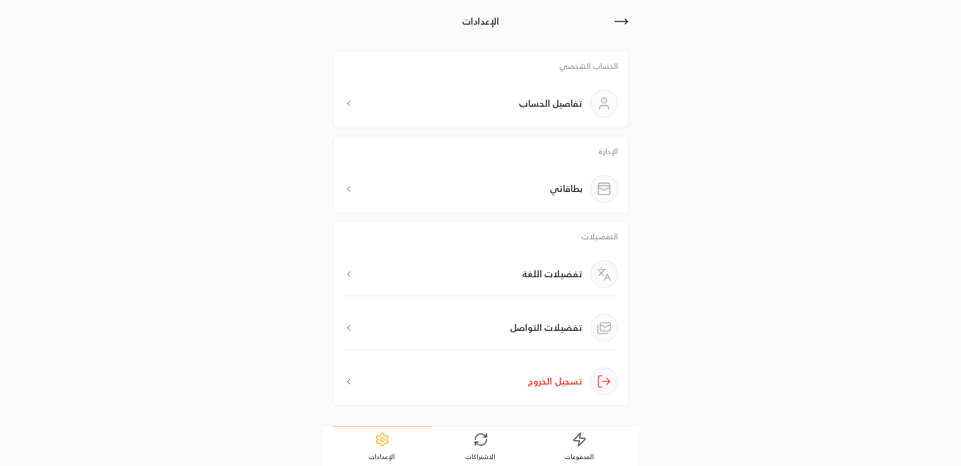
click at [513, 324] on p "تفضيلات التواصل" at bounding box center [546, 328] width 73 height 13
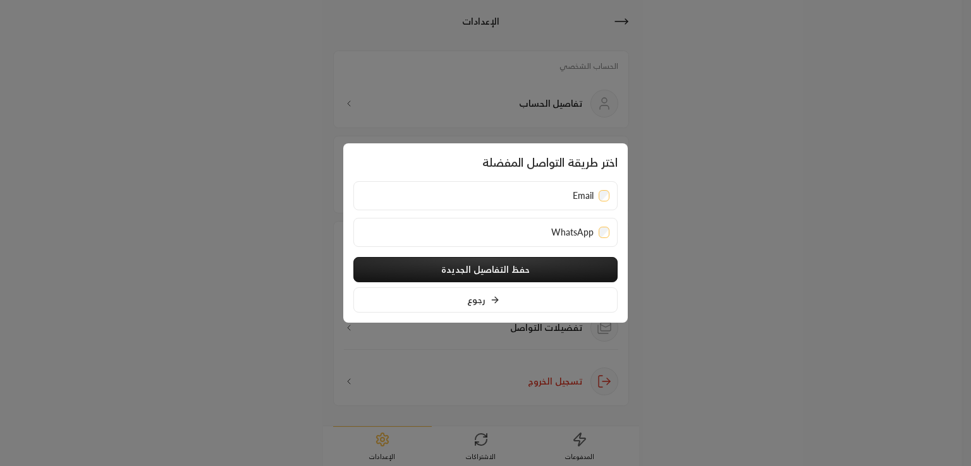
click at [604, 224] on div "WhatsApp" at bounding box center [485, 232] width 264 height 29
click at [503, 270] on button "حفظ التفاصيل الجديدة" at bounding box center [485, 269] width 264 height 25
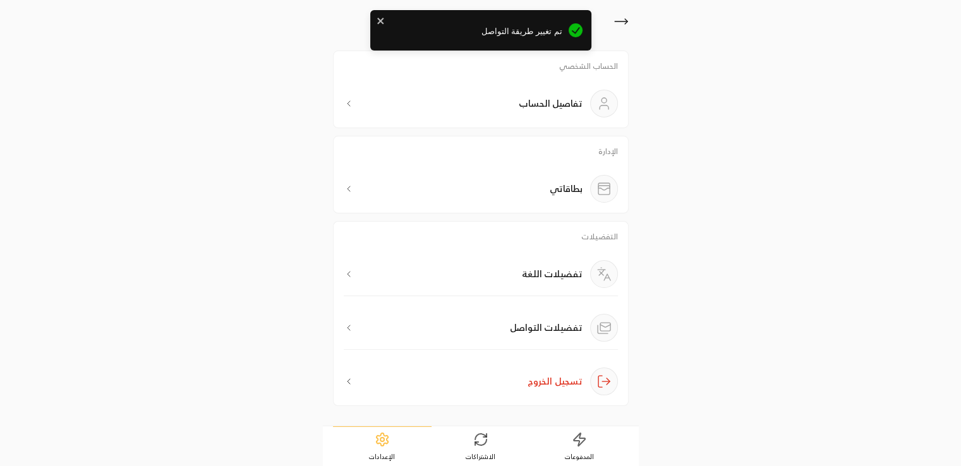
click at [503, 187] on div "بطاقاتي" at bounding box center [481, 189] width 274 height 28
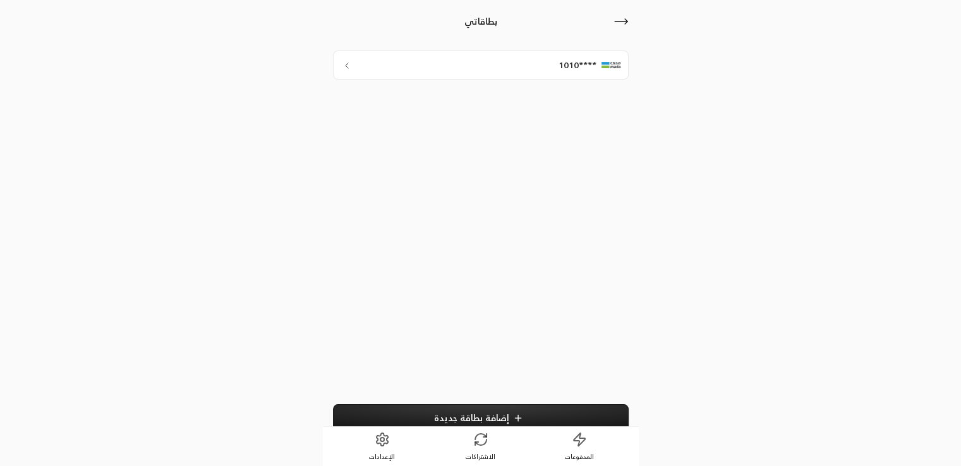
click at [618, 27] on icon at bounding box center [621, 21] width 15 height 15
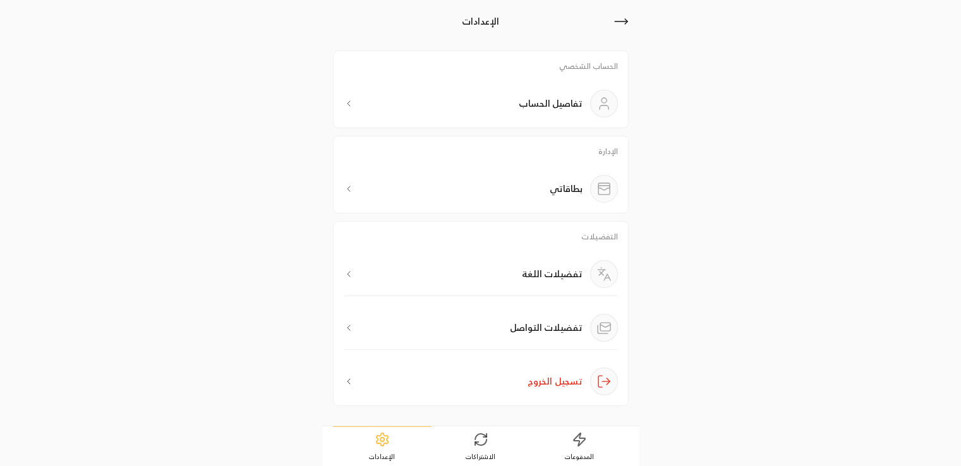
type input "[PERSON_NAME]"
type input "[PHONE_NUMBER]"
click at [561, 106] on p "تفاصيل الحساب" at bounding box center [551, 103] width 64 height 13
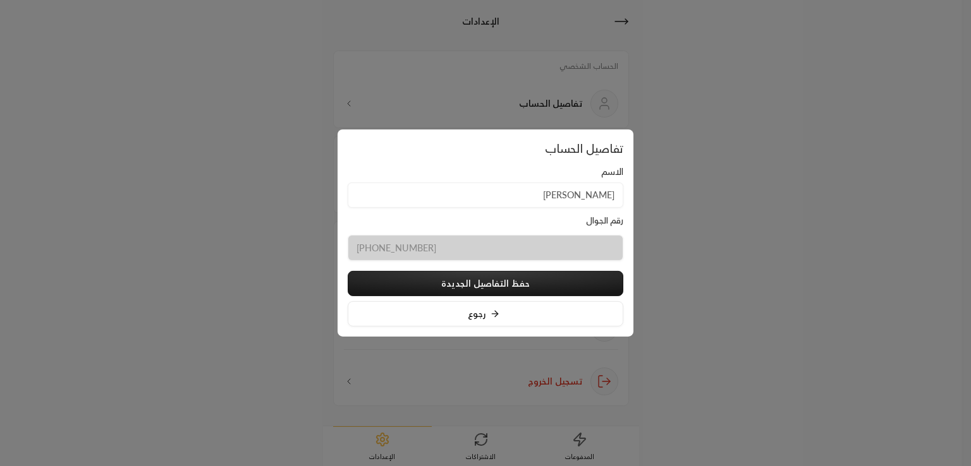
click at [575, 192] on input "[PERSON_NAME]" at bounding box center [486, 195] width 276 height 26
click at [759, 127] on div at bounding box center [485, 233] width 971 height 466
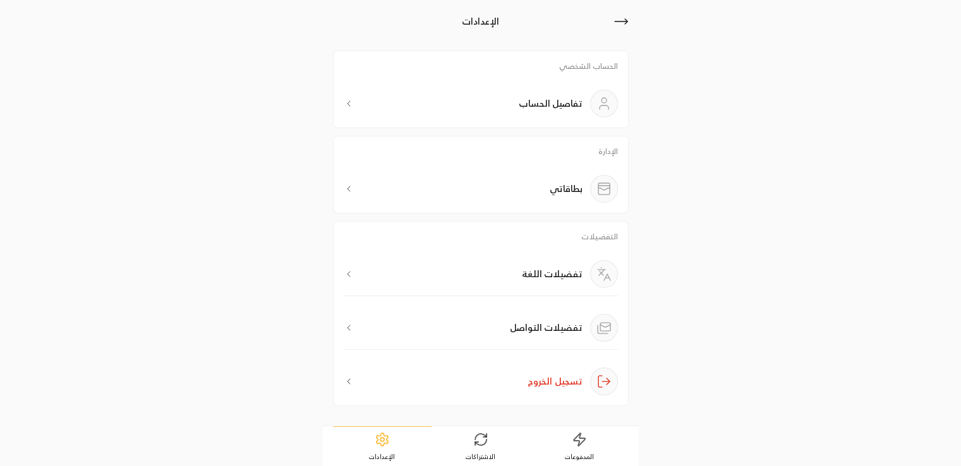
click at [570, 437] on link "المدفوعات" at bounding box center [579, 446] width 99 height 39
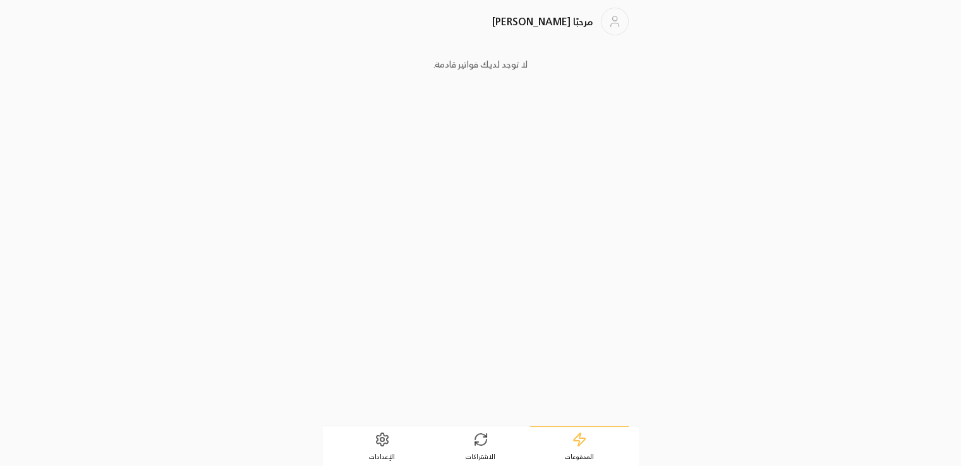
click at [473, 438] on icon at bounding box center [480, 439] width 15 height 15
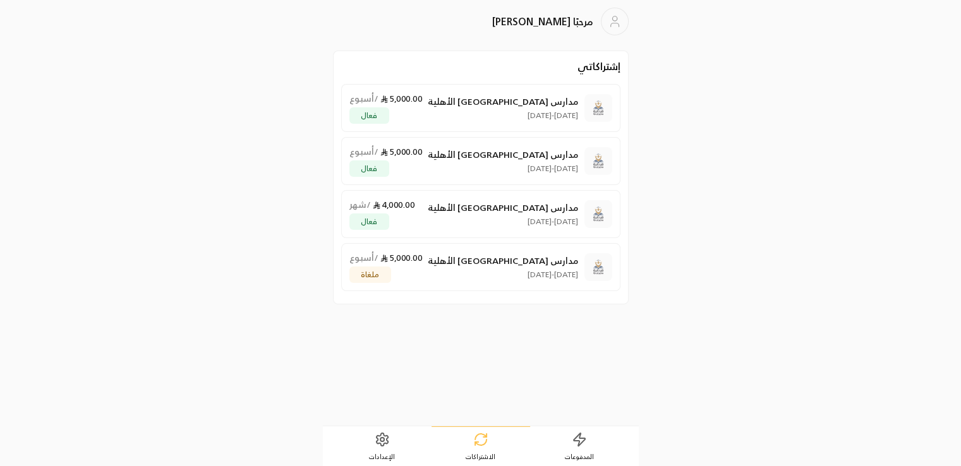
click at [583, 439] on icon at bounding box center [579, 439] width 15 height 15
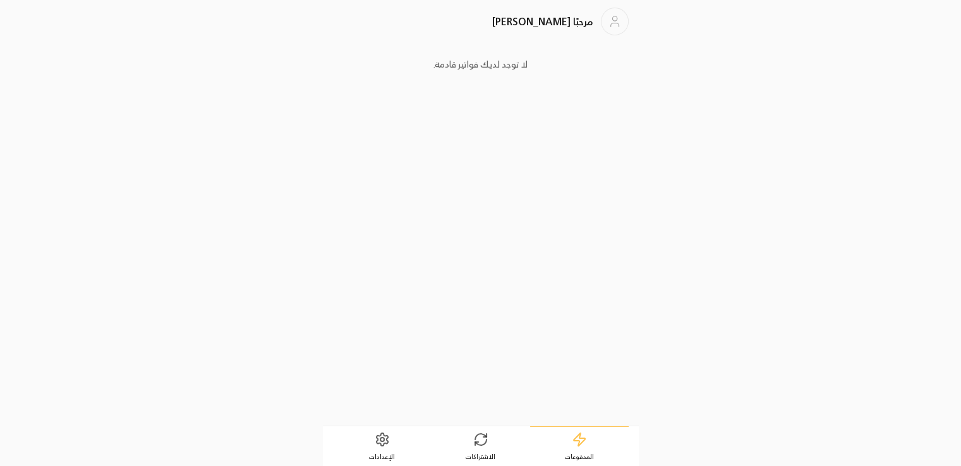
click at [480, 446] on icon at bounding box center [480, 439] width 15 height 15
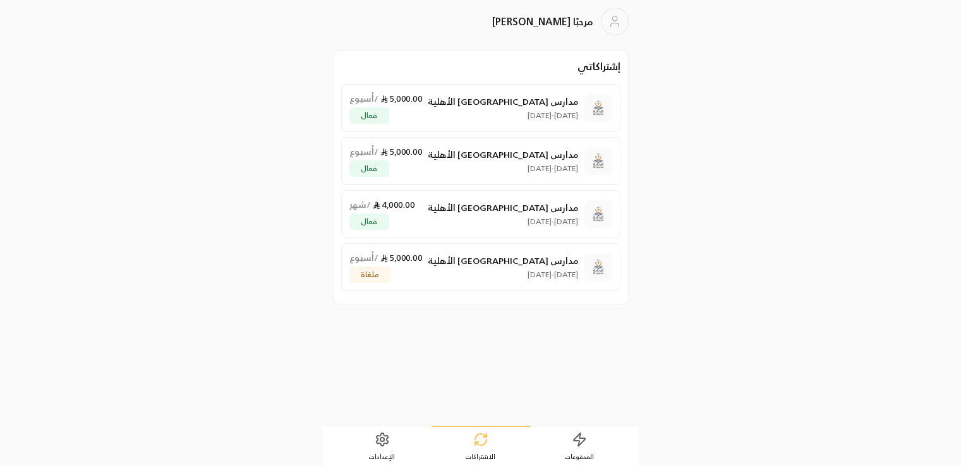
click at [395, 449] on link "الإعدادات" at bounding box center [382, 446] width 99 height 39
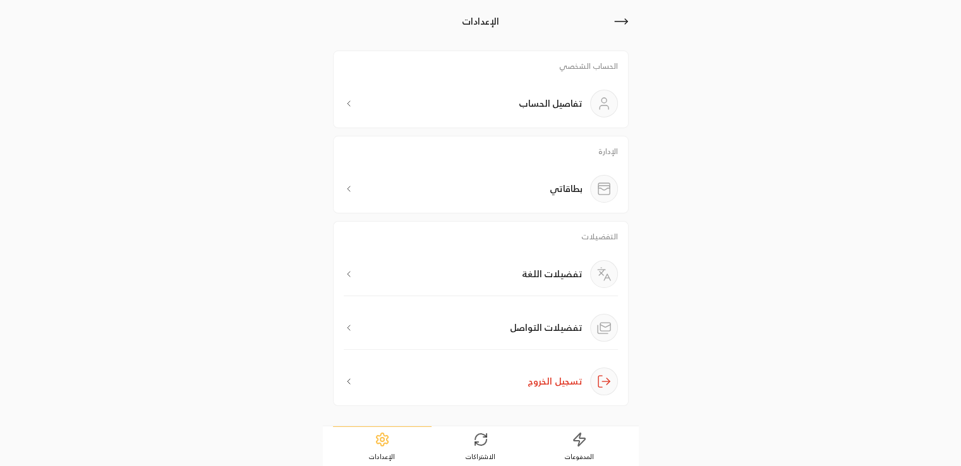
click at [478, 442] on icon at bounding box center [476, 443] width 3 height 3
